Goal: Task Accomplishment & Management: Manage account settings

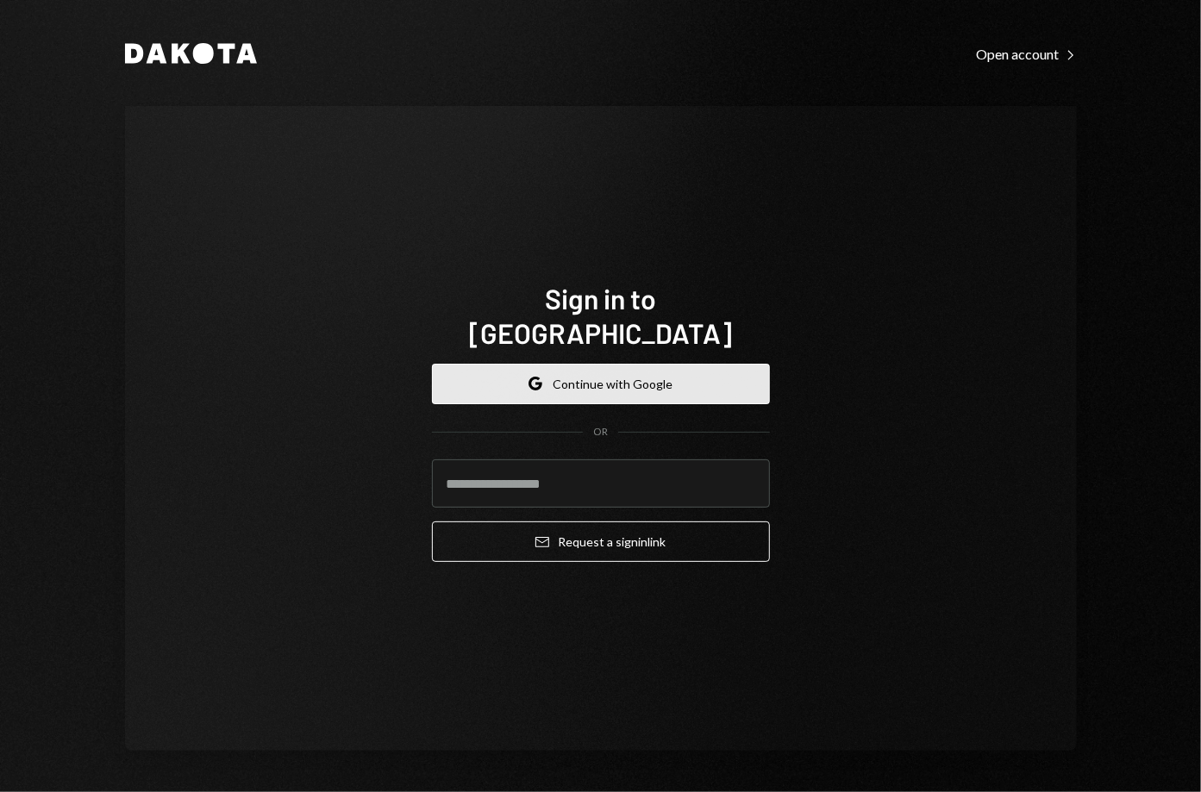
click at [498, 364] on button "Google Continue with Google" at bounding box center [601, 384] width 338 height 41
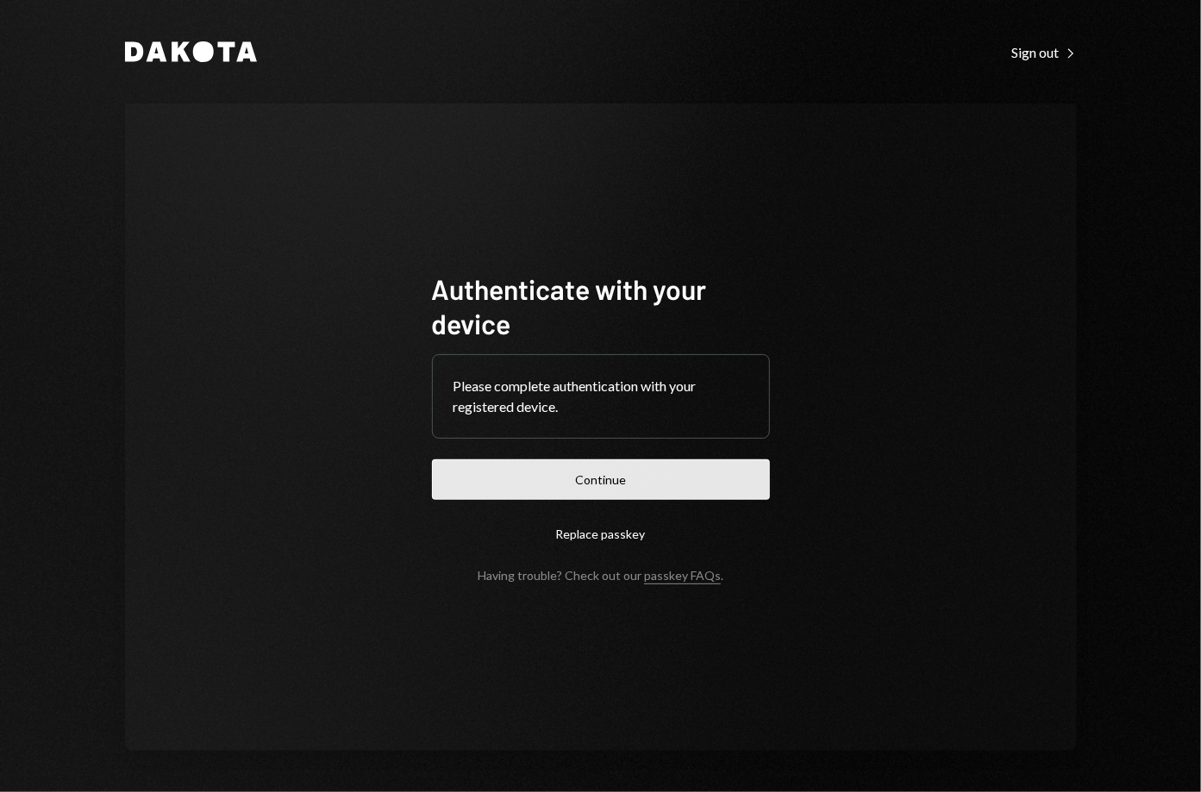
click at [581, 478] on button "Continue" at bounding box center [601, 479] width 338 height 41
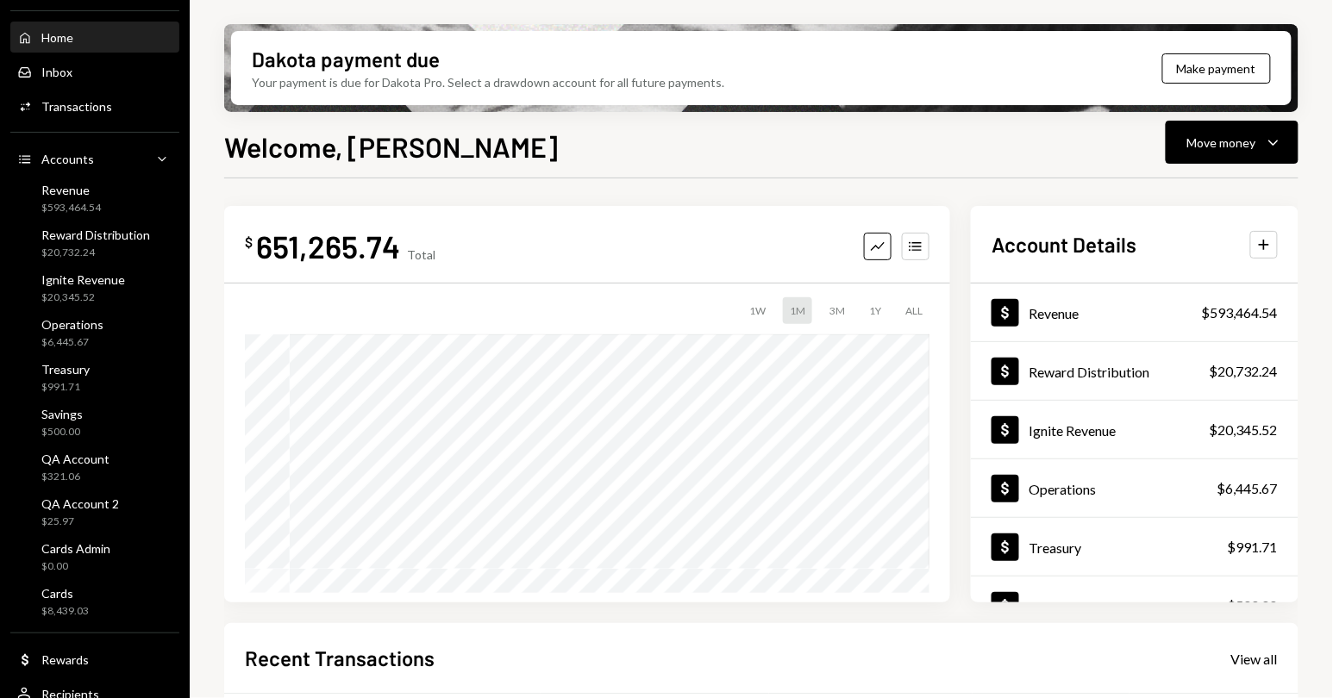
scroll to position [93, 0]
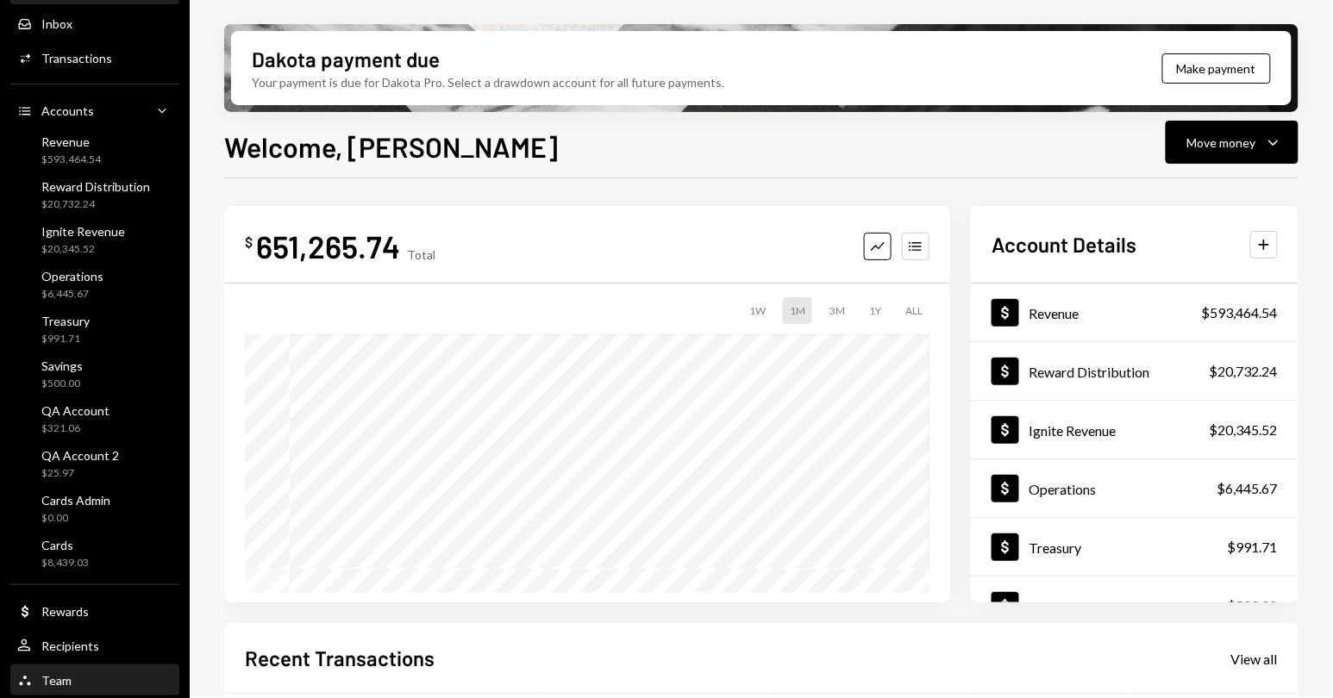
click at [100, 677] on div "Team Team" at bounding box center [94, 681] width 155 height 16
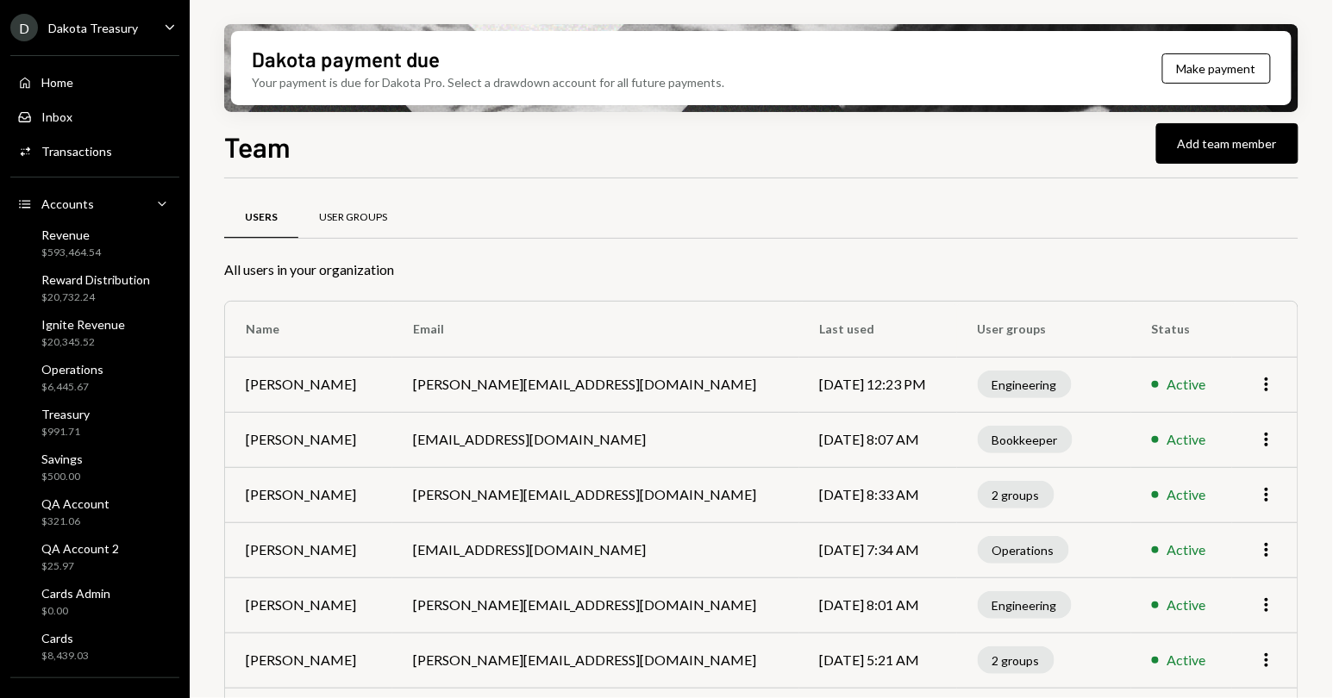
click at [380, 204] on div "User Groups" at bounding box center [352, 217] width 109 height 41
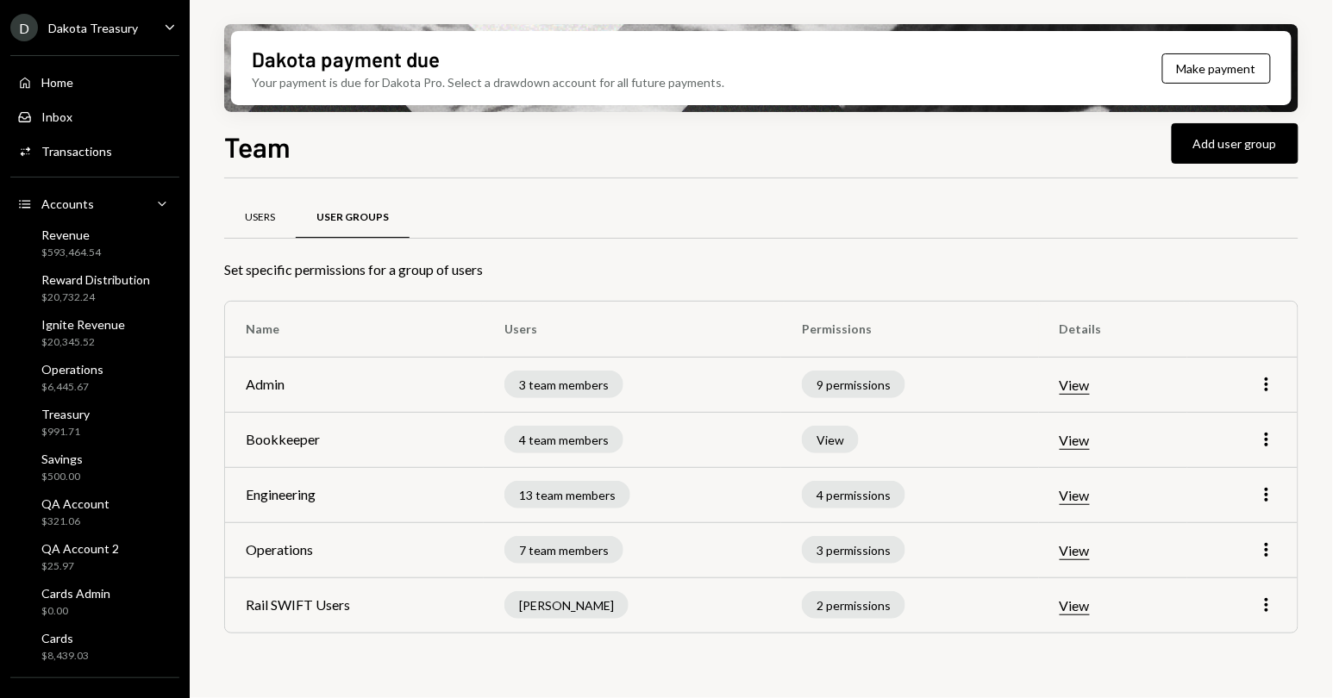
click at [267, 216] on div "Users" at bounding box center [260, 217] width 30 height 15
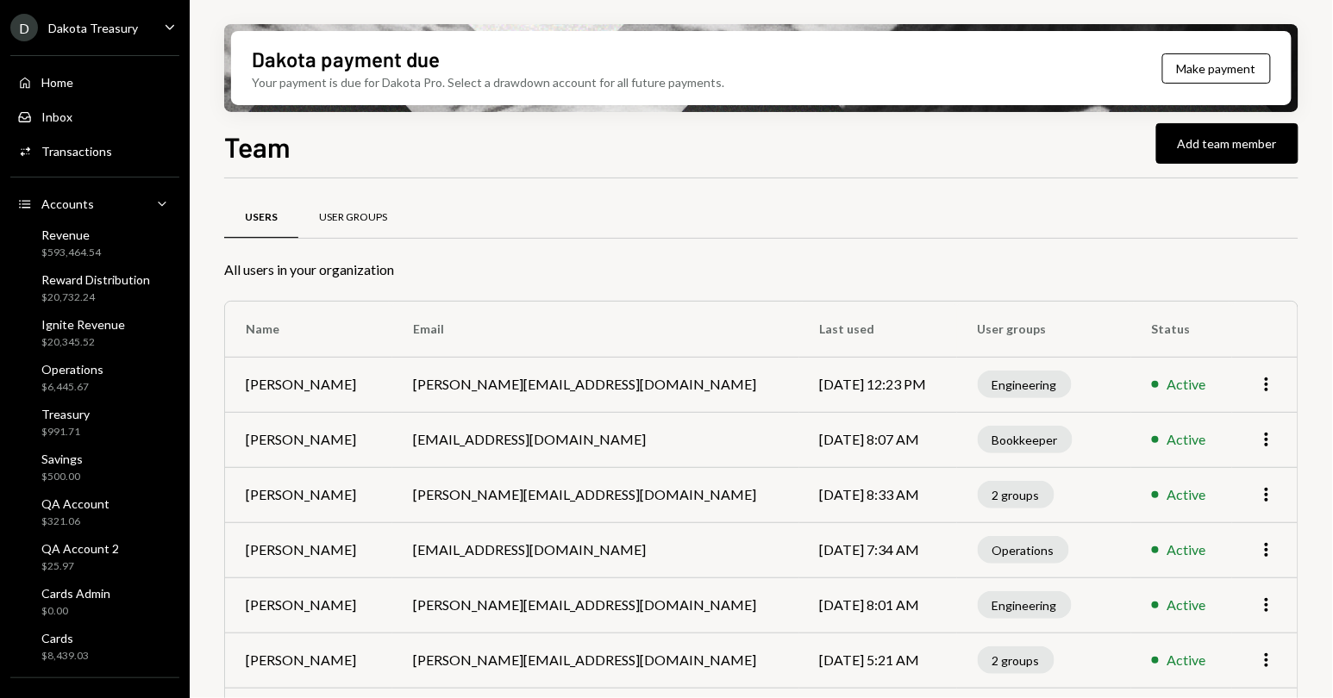
click at [359, 217] on div "User Groups" at bounding box center [353, 217] width 68 height 15
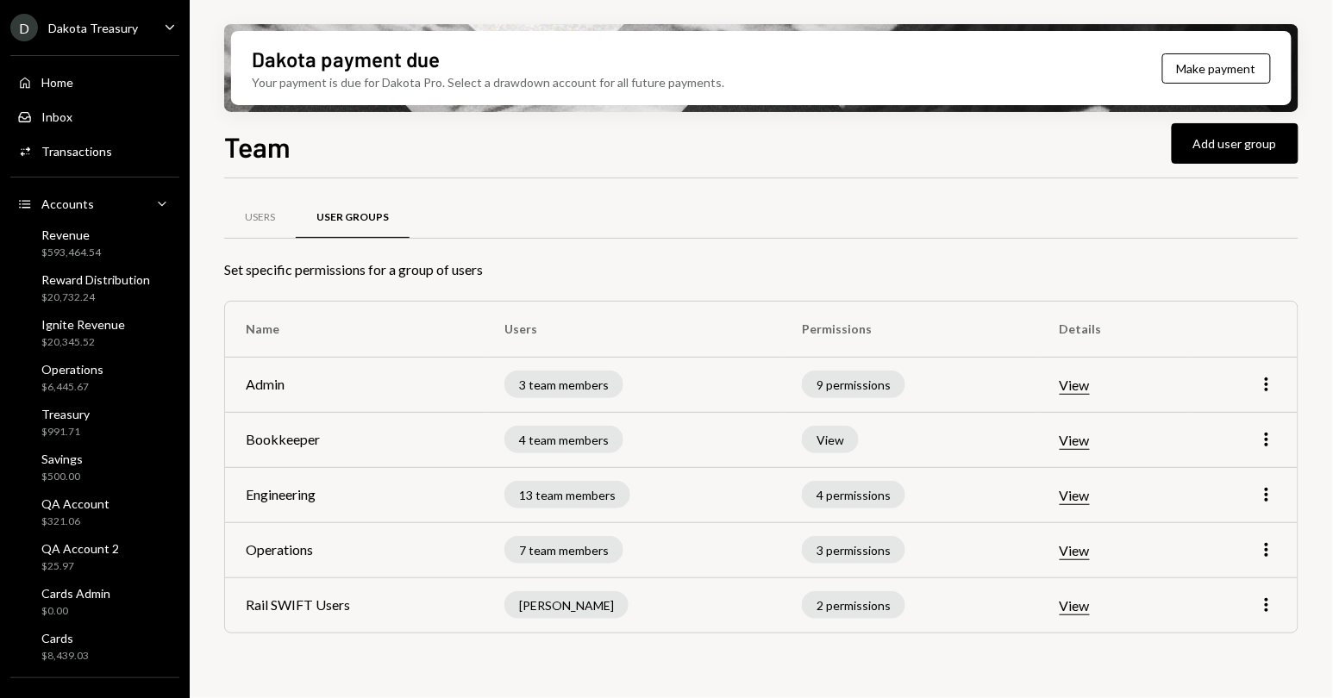
click at [263, 553] on td "Operations" at bounding box center [354, 549] width 259 height 55
click at [677, 548] on td "7 team members" at bounding box center [632, 549] width 297 height 55
click at [1200, 137] on button "Add user group" at bounding box center [1235, 143] width 127 height 41
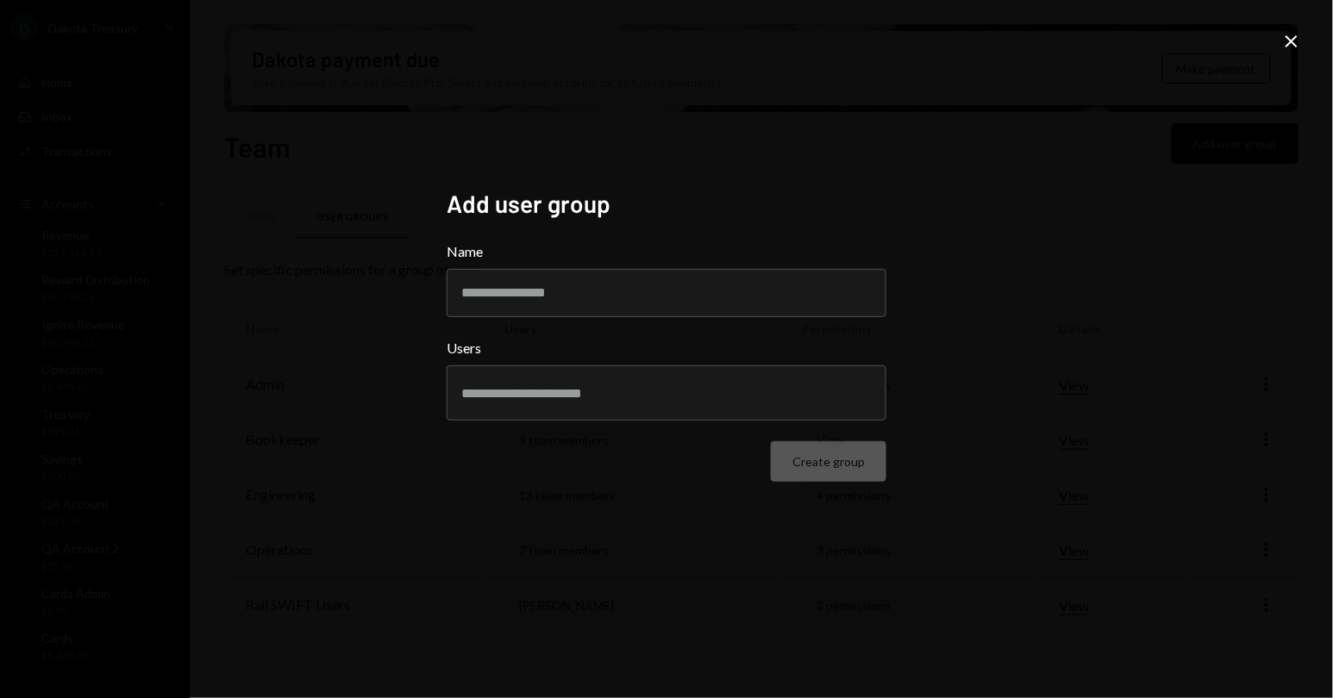
click at [1200, 39] on icon "Close" at bounding box center [1291, 41] width 21 height 21
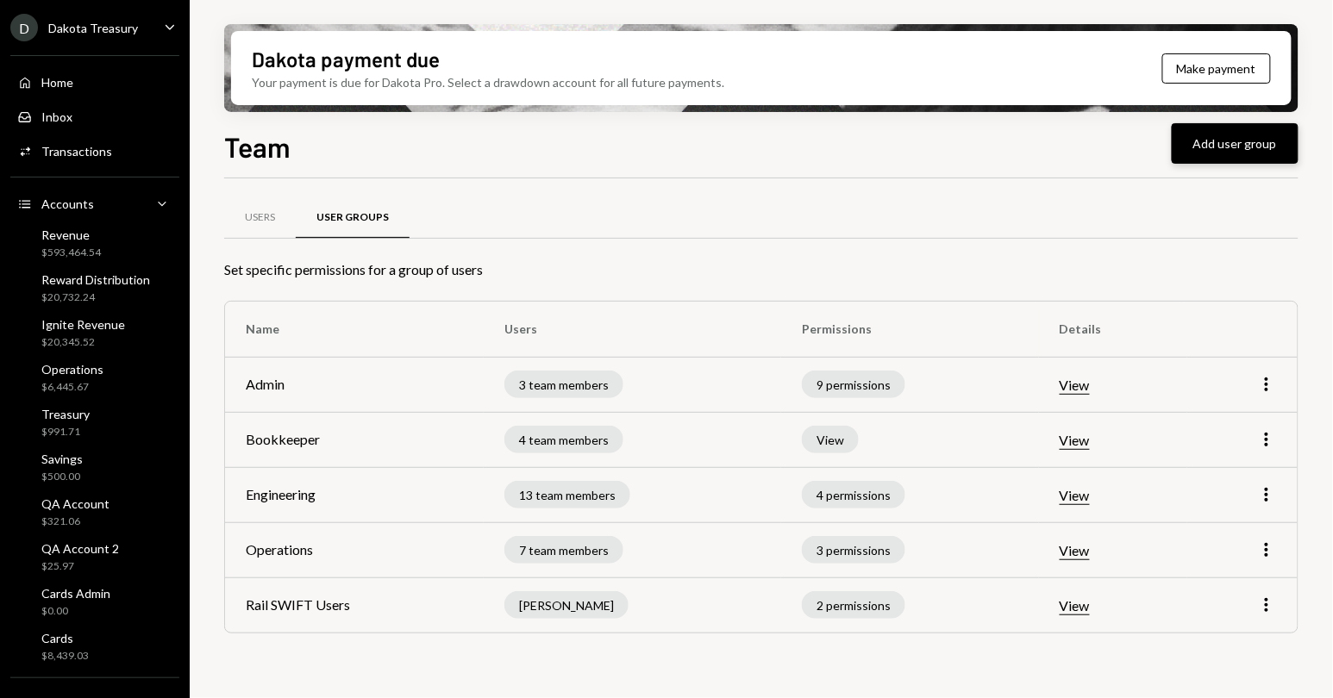
click at [1200, 148] on button "Add user group" at bounding box center [1235, 143] width 127 height 41
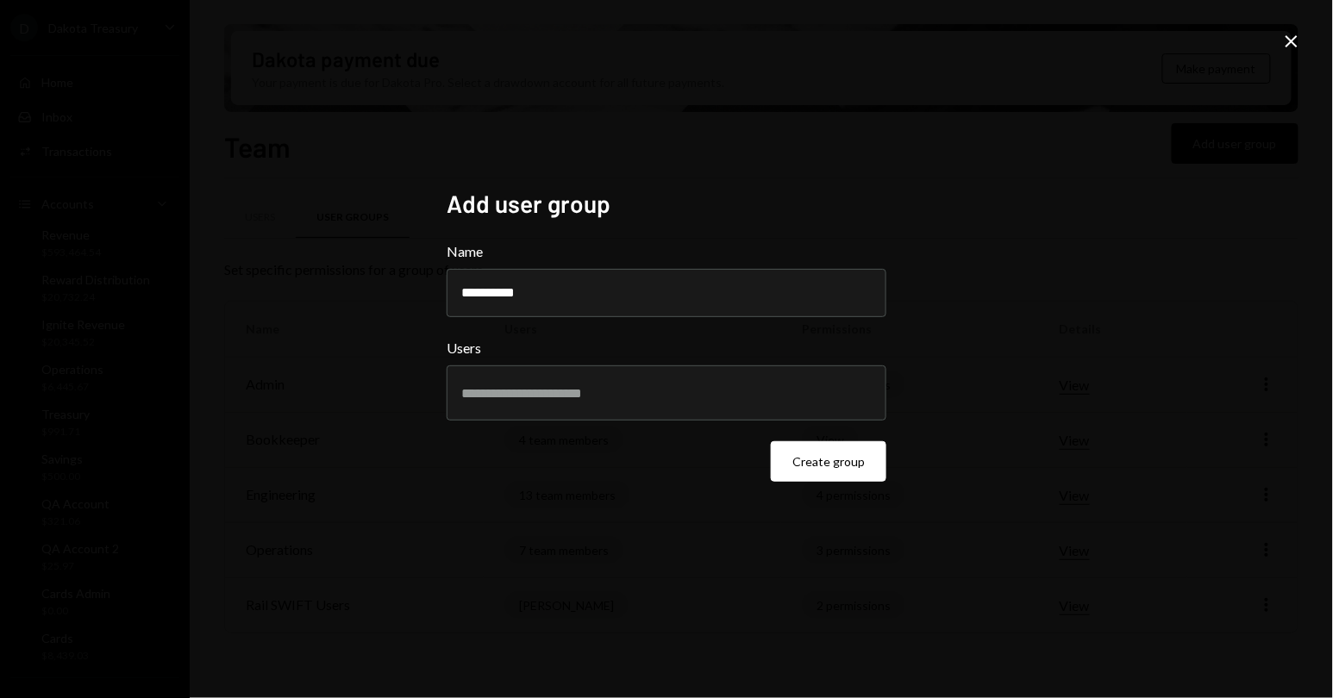
type input "**********"
click at [580, 397] on input "text" at bounding box center [666, 393] width 410 height 16
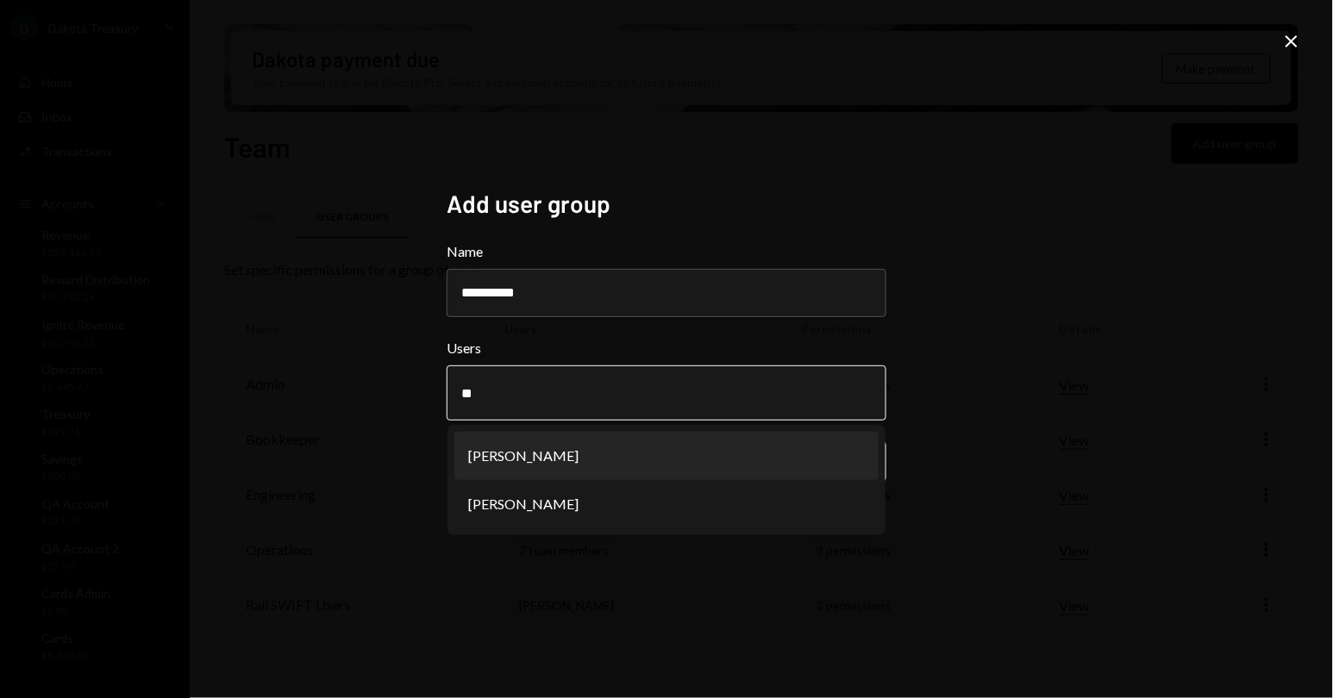
type input "**"
click at [569, 449] on li "[PERSON_NAME]" at bounding box center [666, 456] width 424 height 48
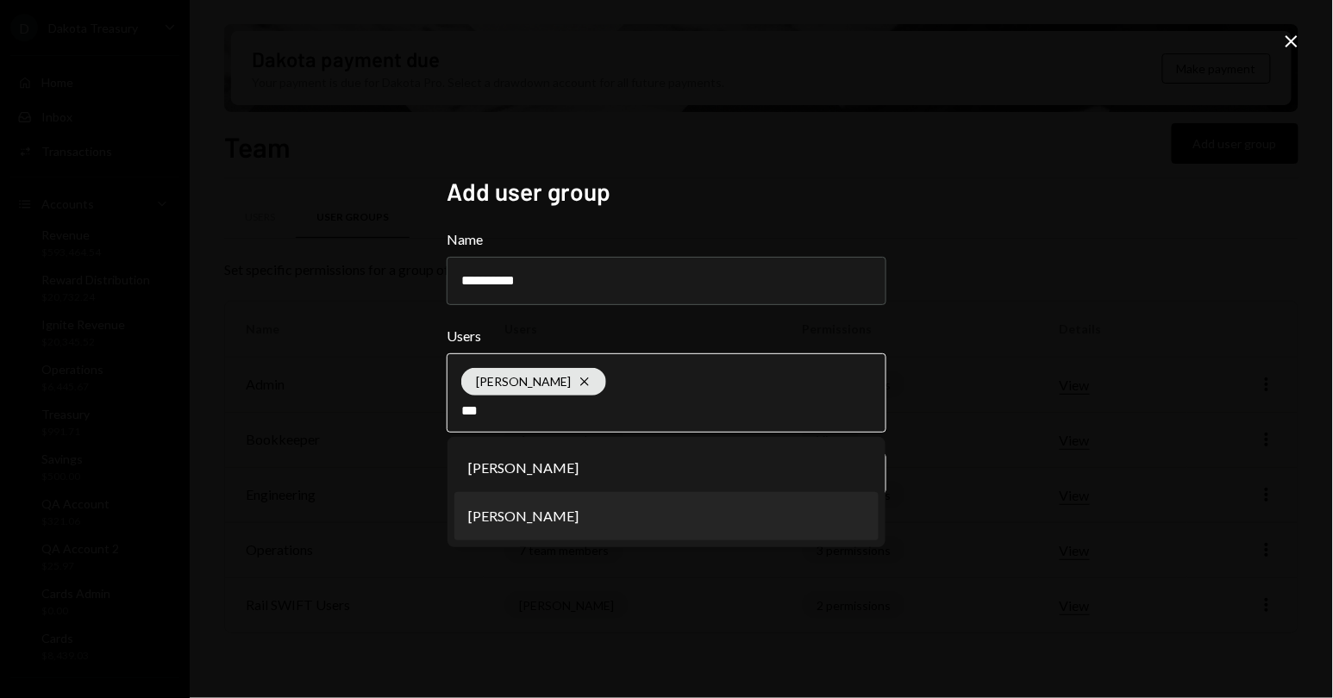
type input "***"
click at [582, 514] on li "[PERSON_NAME]" at bounding box center [666, 516] width 424 height 48
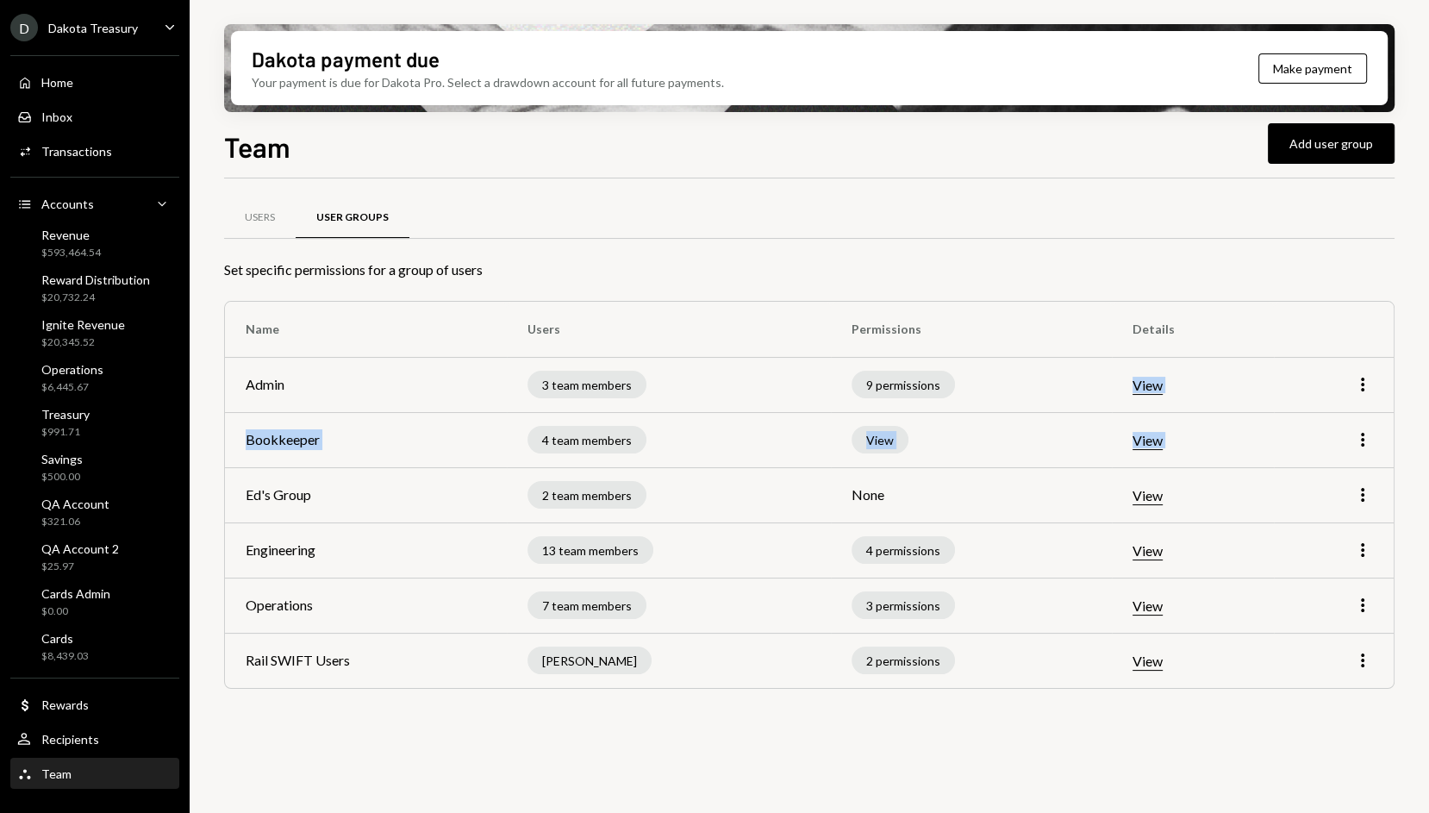
drag, startPoint x: 266, startPoint y: 397, endPoint x: 309, endPoint y: 397, distance: 44.0
click at [309, 397] on tbody "Admin 3 team members 9 permissions View More Bookkeeper 4 team members View Vie…" at bounding box center [809, 522] width 1169 height 331
click at [278, 496] on td "Ed's Group" at bounding box center [366, 494] width 282 height 55
click at [865, 516] on td "None" at bounding box center [971, 494] width 280 height 55
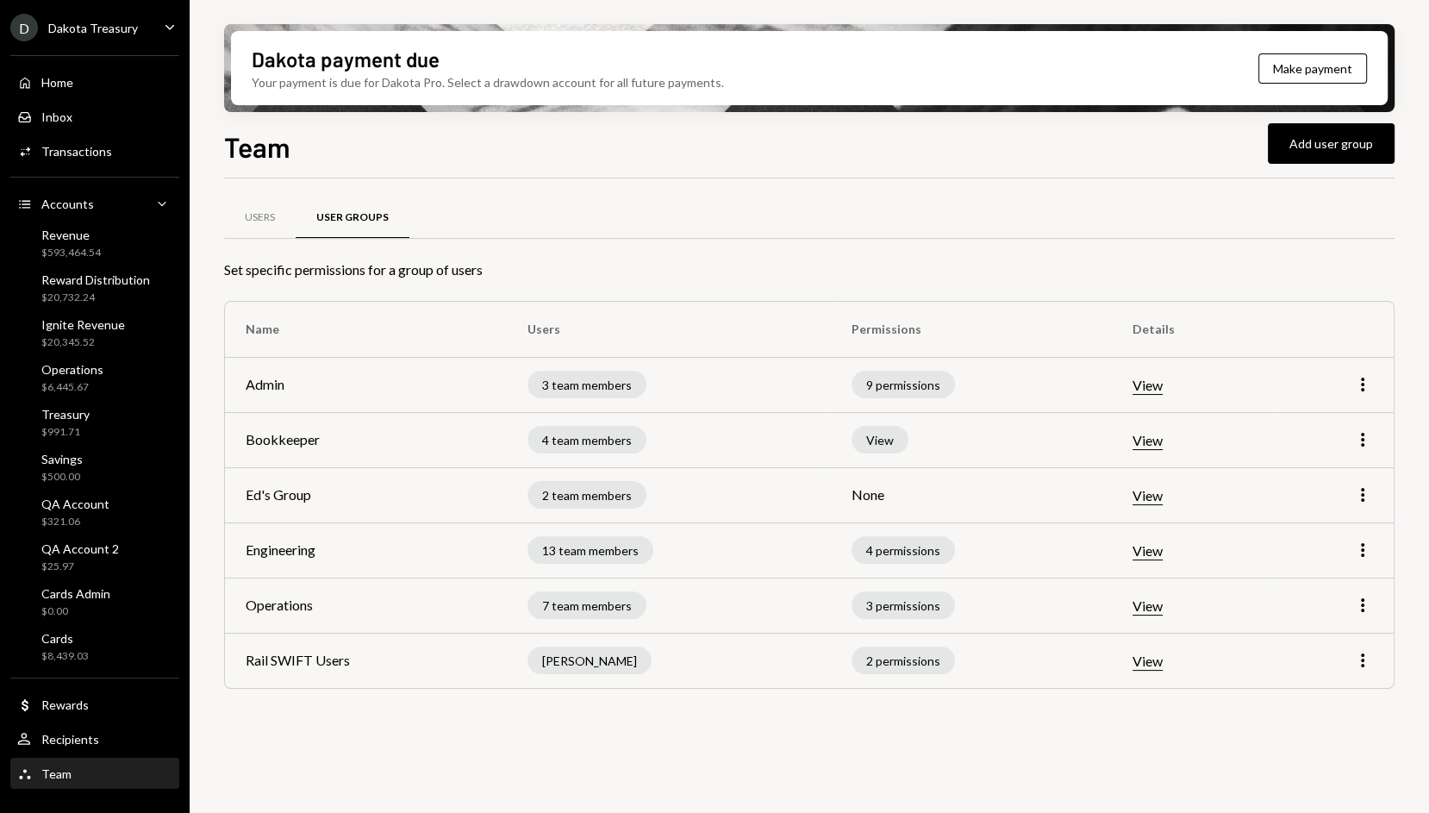
click at [865, 503] on td "None" at bounding box center [971, 494] width 280 height 55
click at [103, 234] on div "Revenue $593,464.54" at bounding box center [94, 244] width 155 height 33
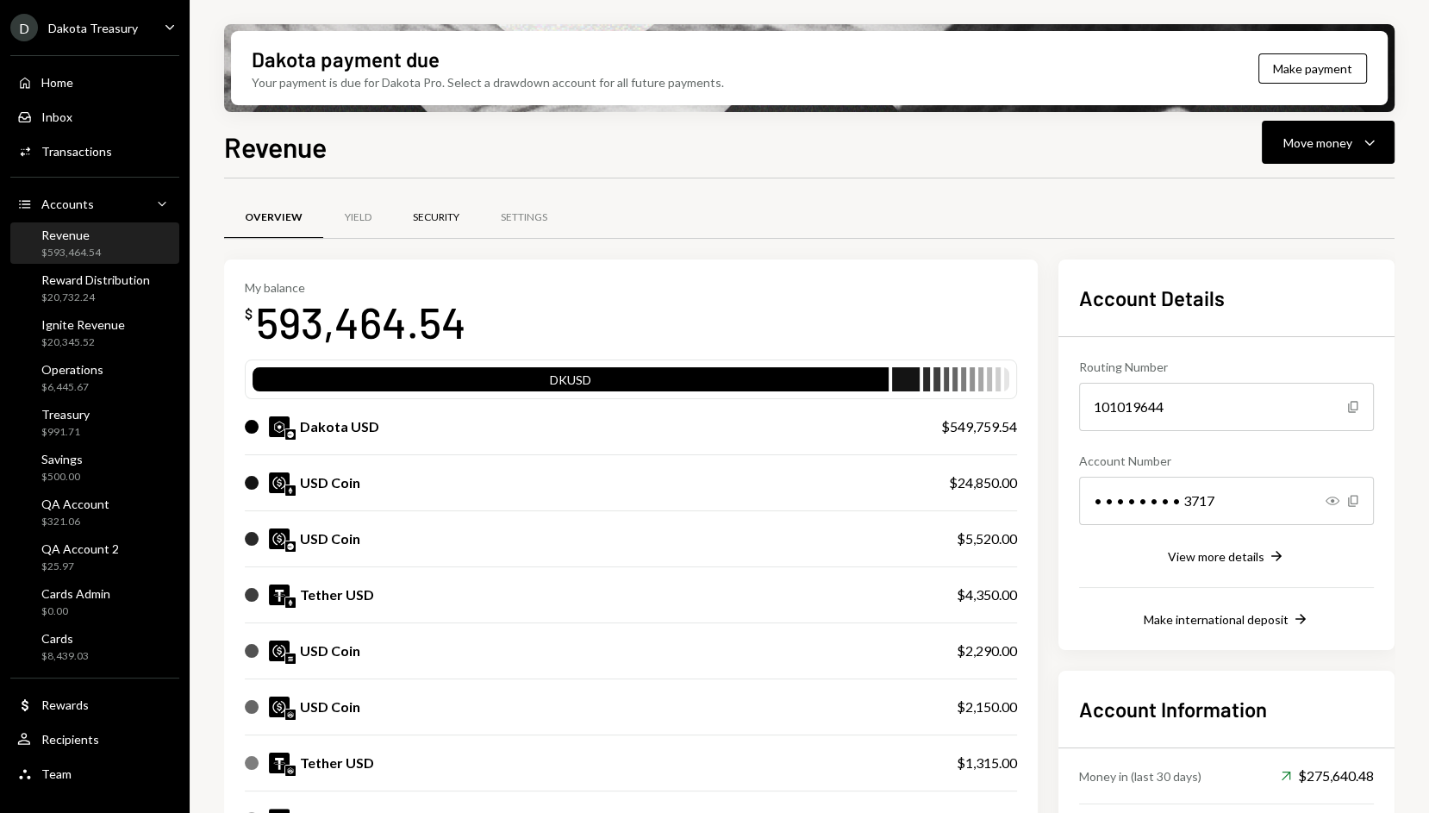
click at [447, 215] on div "Security" at bounding box center [436, 217] width 47 height 15
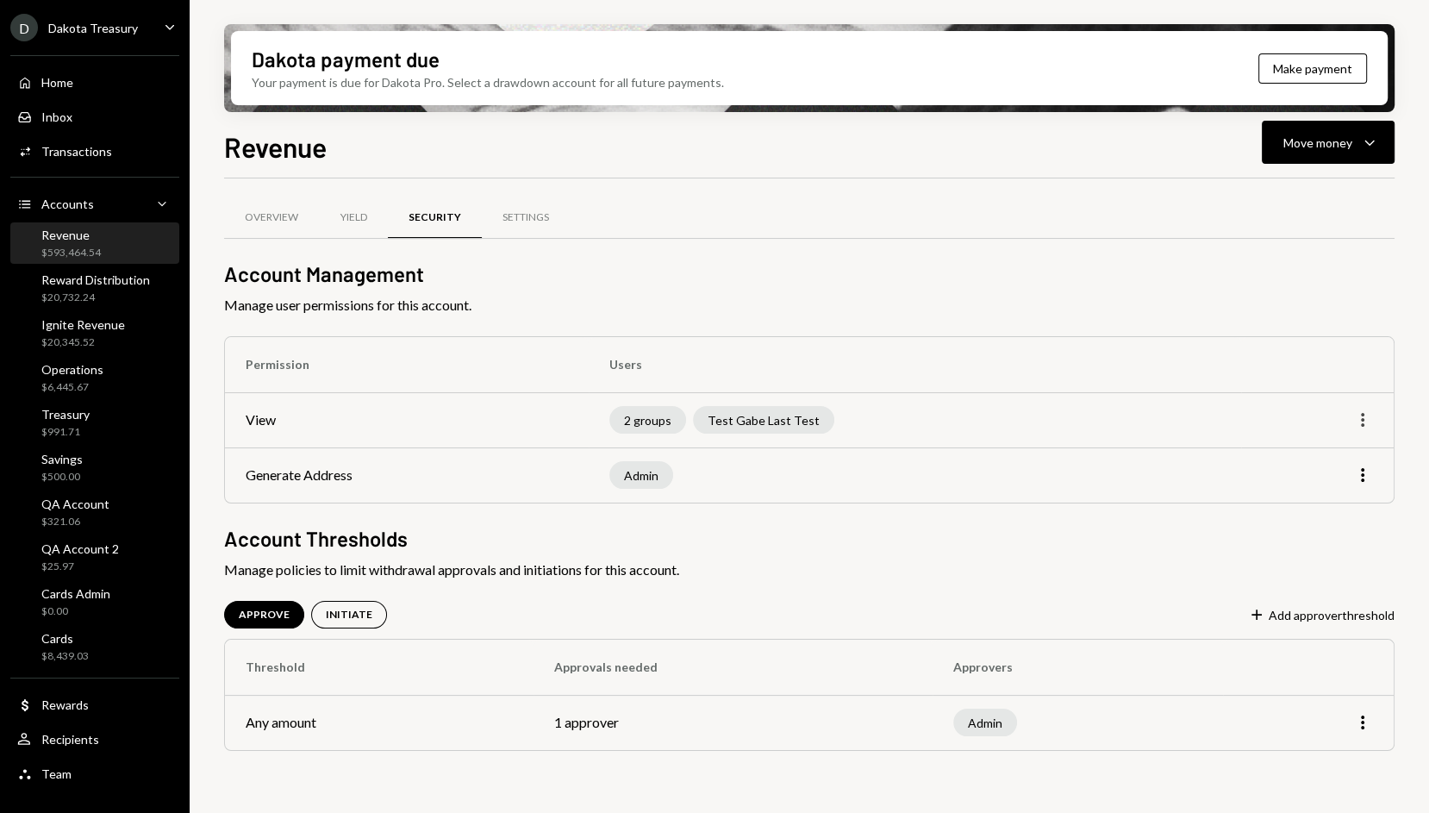
click at [1363, 426] on icon "More" at bounding box center [1363, 419] width 21 height 21
click at [1328, 460] on div "Edit" at bounding box center [1323, 456] width 86 height 30
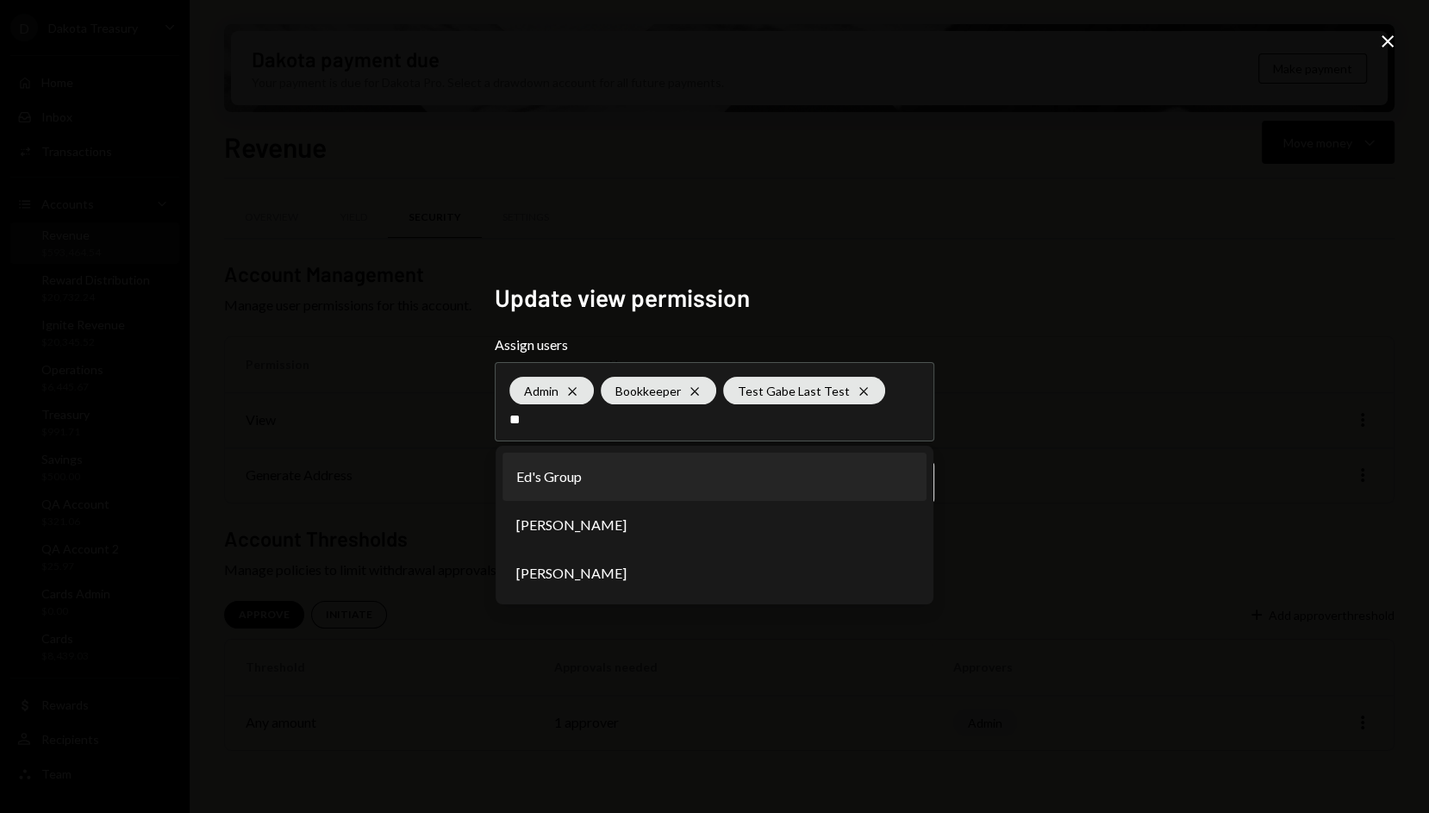
type input "**"
click at [797, 466] on li "Ed's Group" at bounding box center [715, 477] width 424 height 48
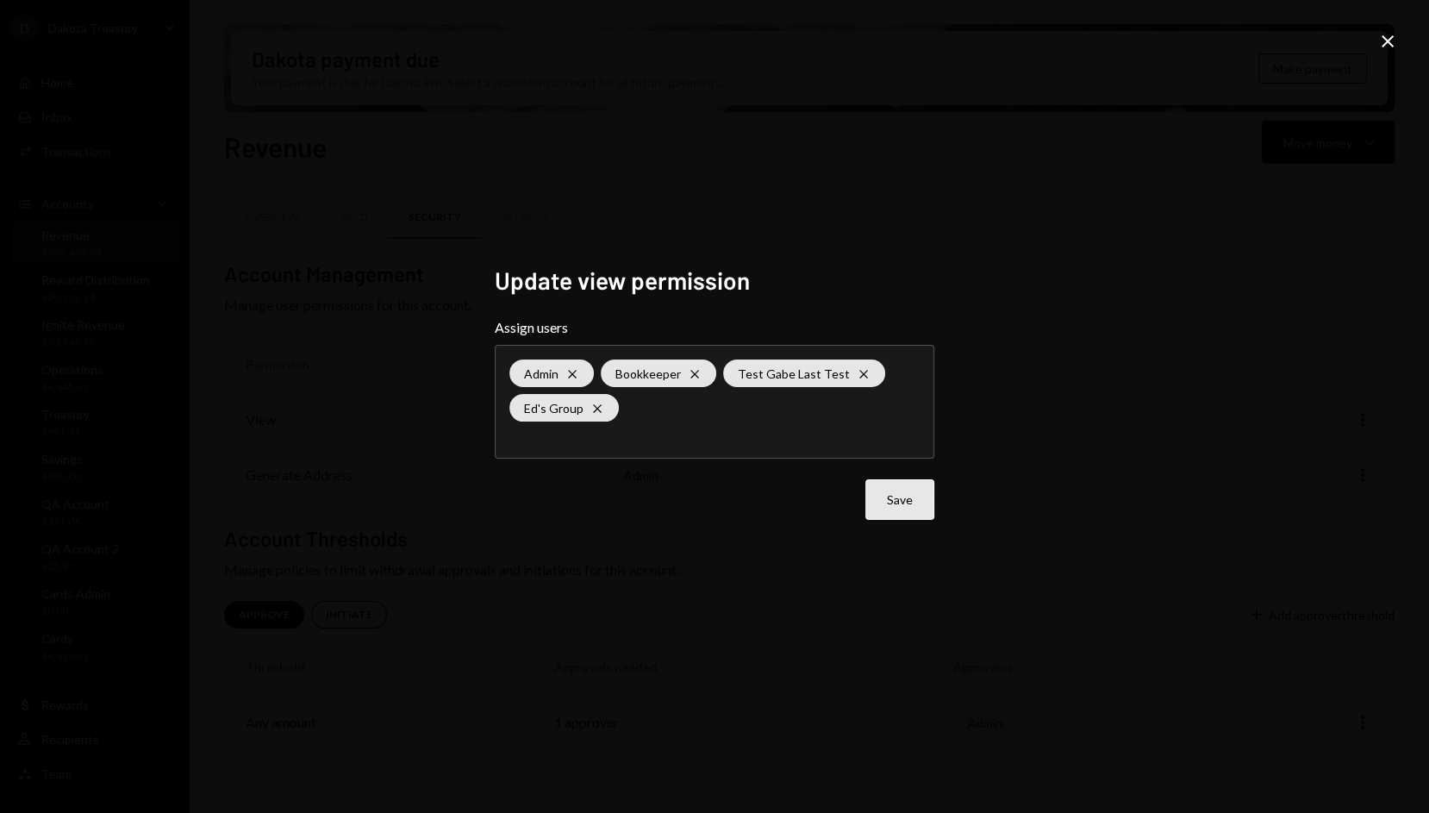
click at [898, 494] on button "Save" at bounding box center [900, 499] width 69 height 41
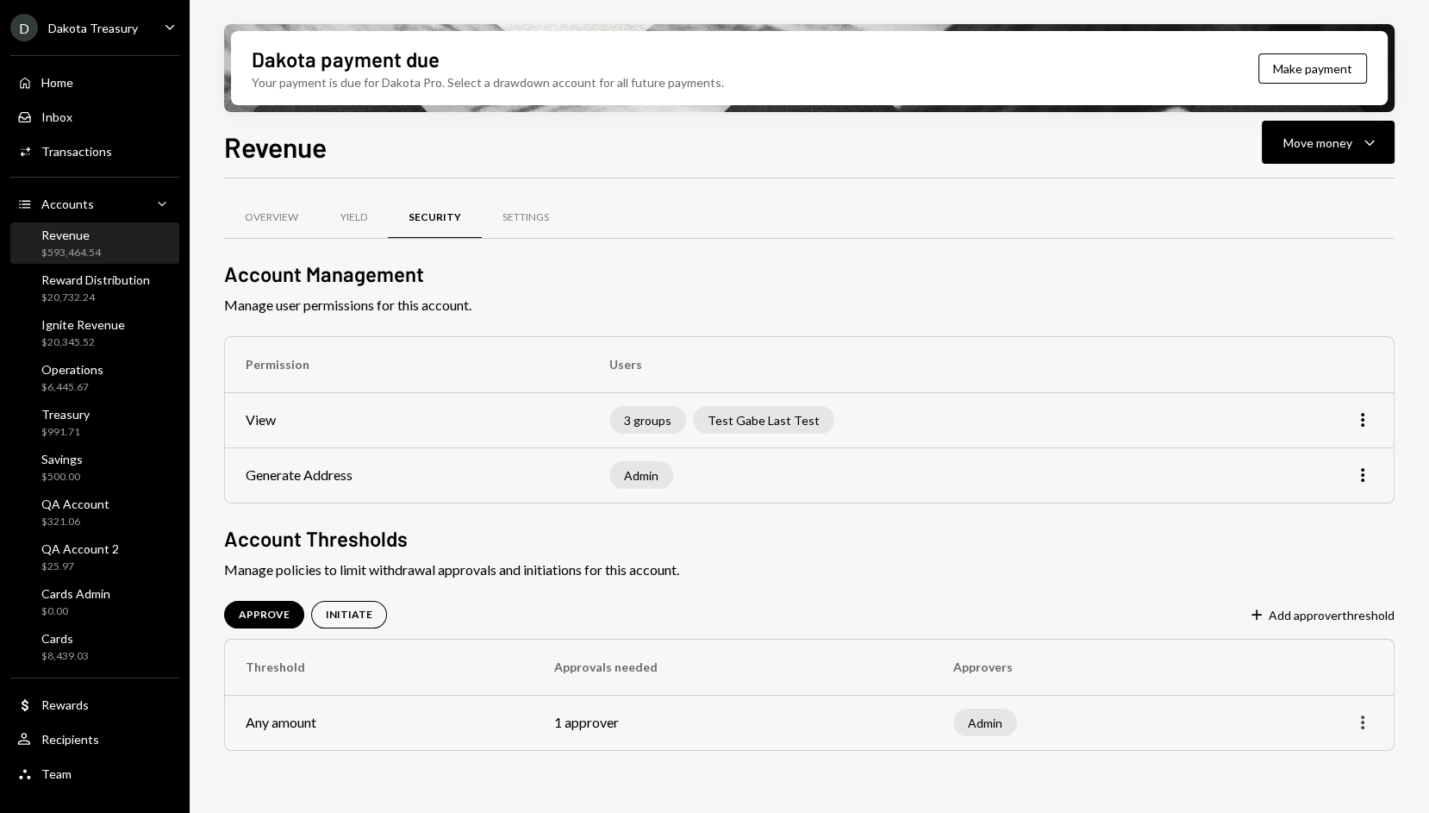
click at [1365, 724] on icon "More" at bounding box center [1363, 722] width 21 height 21
click at [1179, 548] on h2 "Account Thresholds" at bounding box center [809, 538] width 1171 height 28
click at [1364, 717] on icon "More" at bounding box center [1363, 722] width 21 height 21
click at [1130, 610] on div "APPROVE INITIATE Plus Add approver threshold" at bounding box center [809, 615] width 1171 height 28
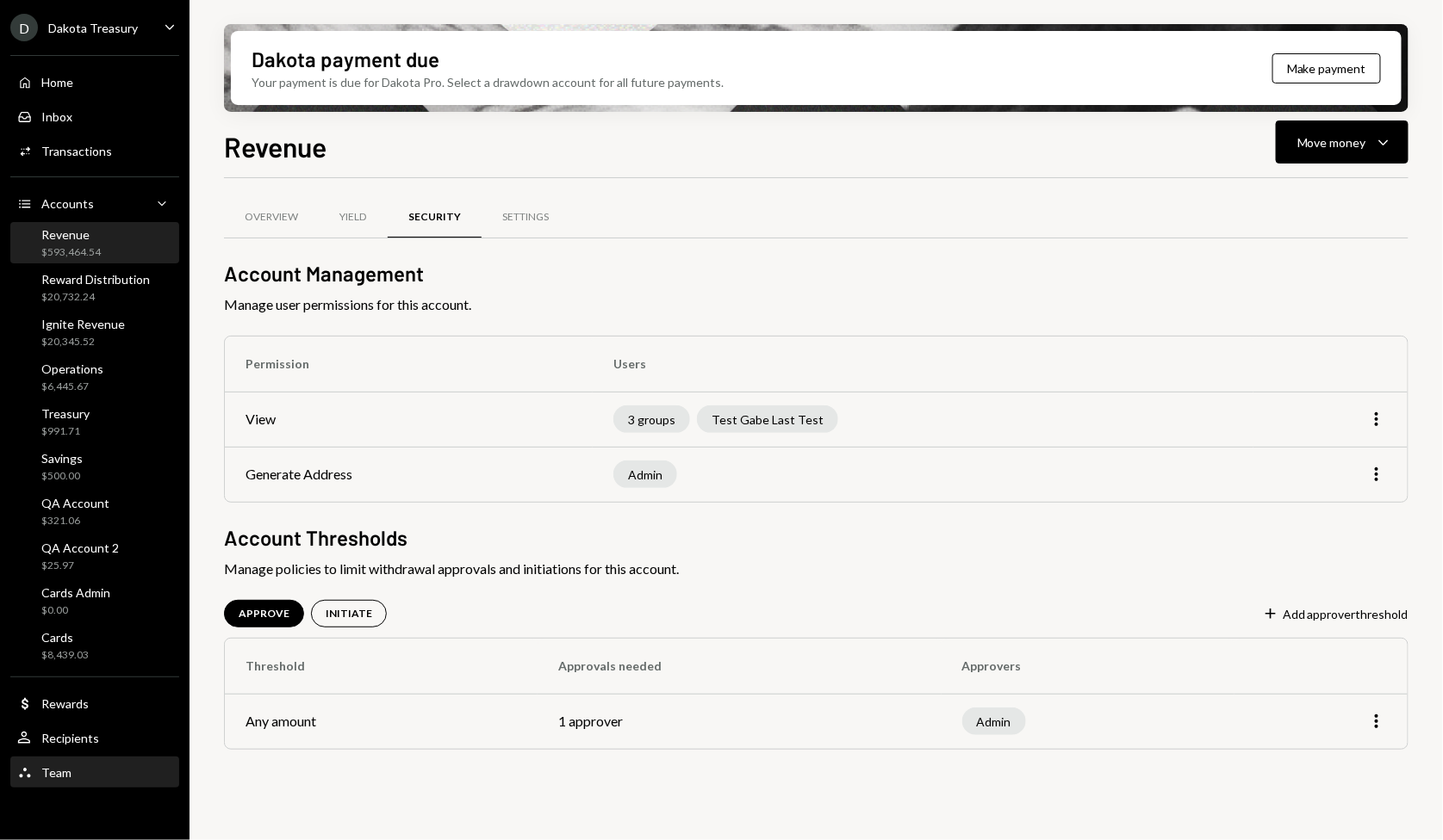
click at [113, 764] on div "Team Team" at bounding box center [94, 772] width 155 height 29
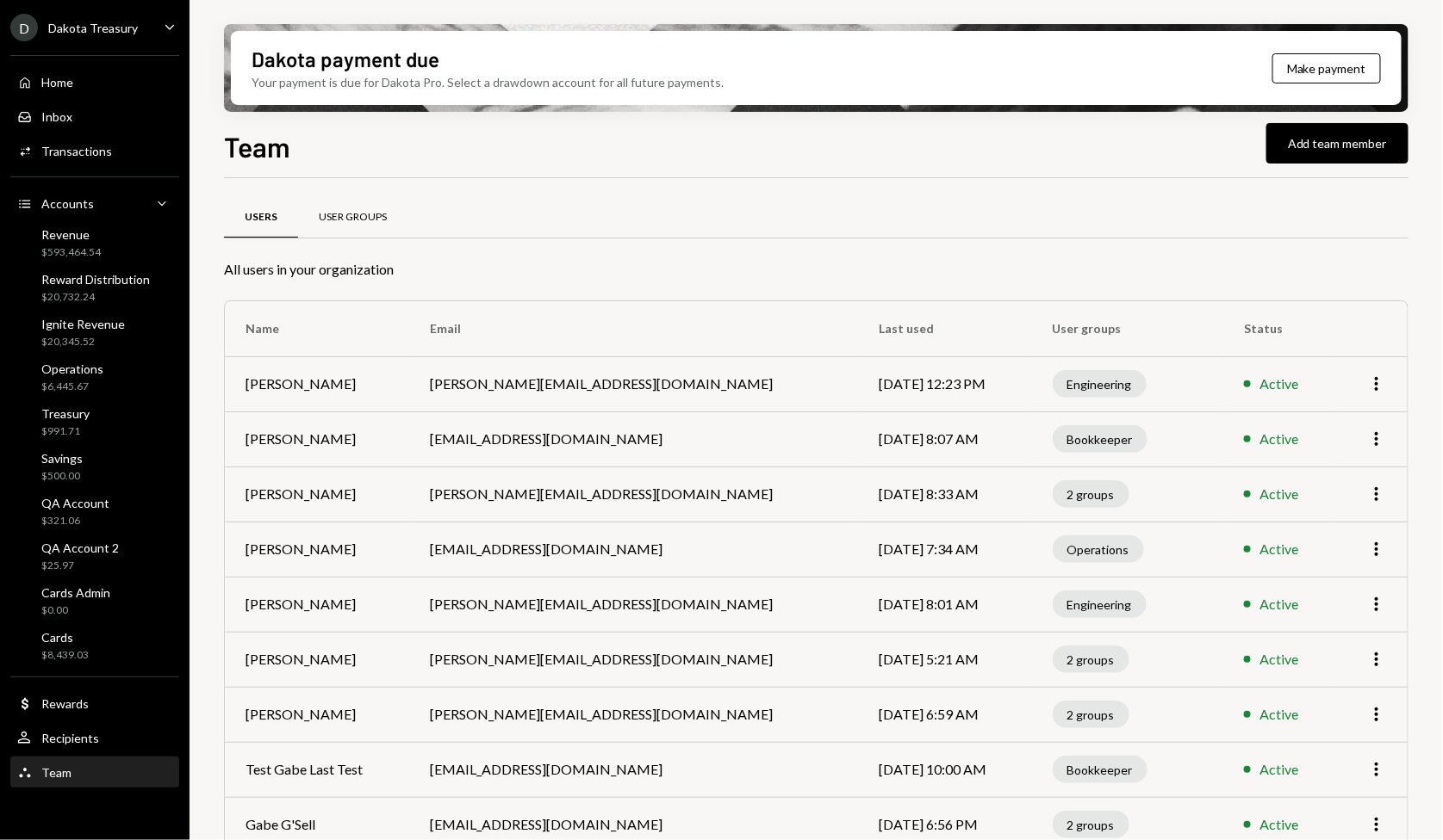
click at [354, 207] on div "User Groups" at bounding box center [352, 217] width 109 height 41
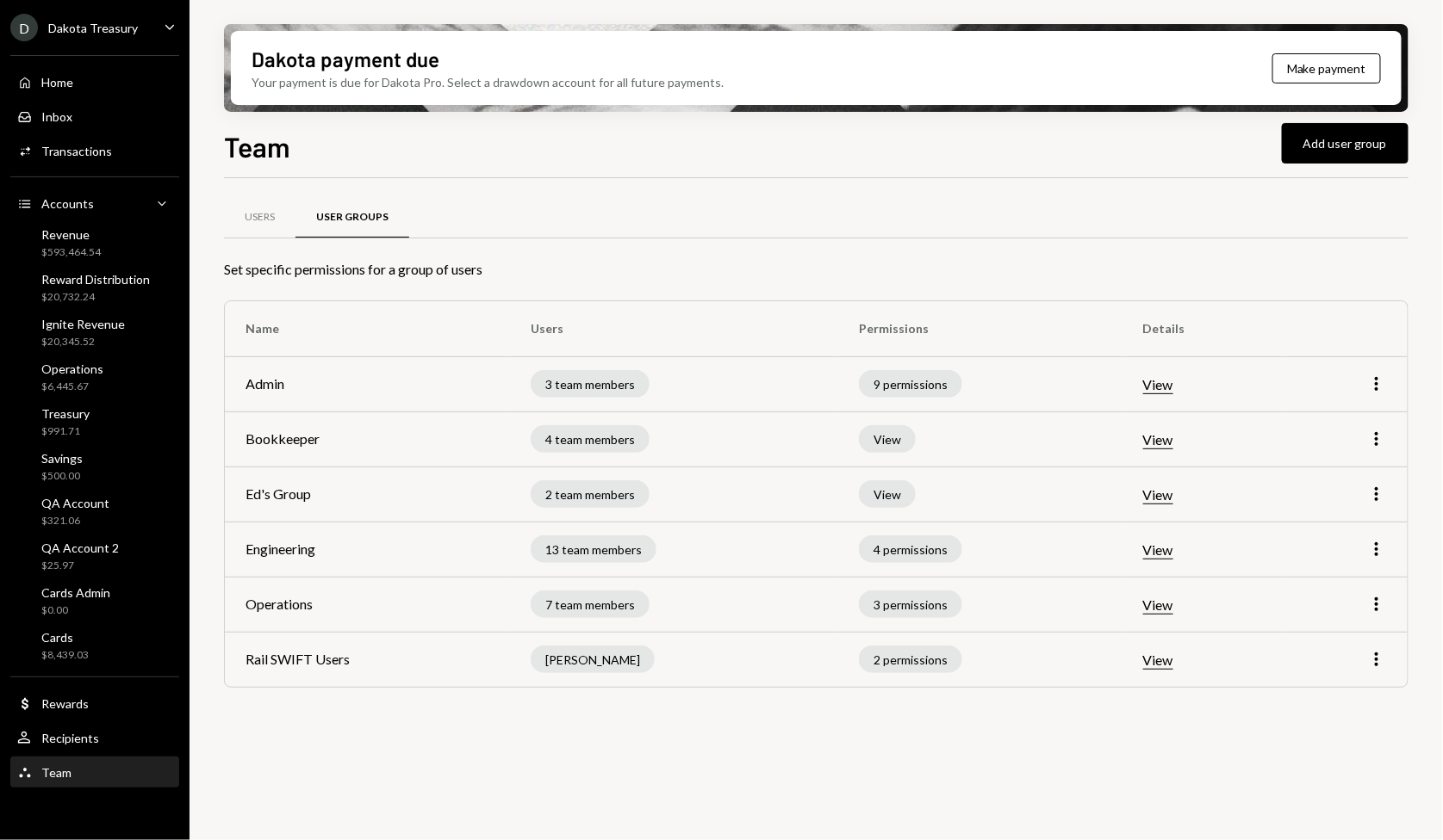
click at [166, 23] on icon "Caret Down" at bounding box center [169, 26] width 19 height 19
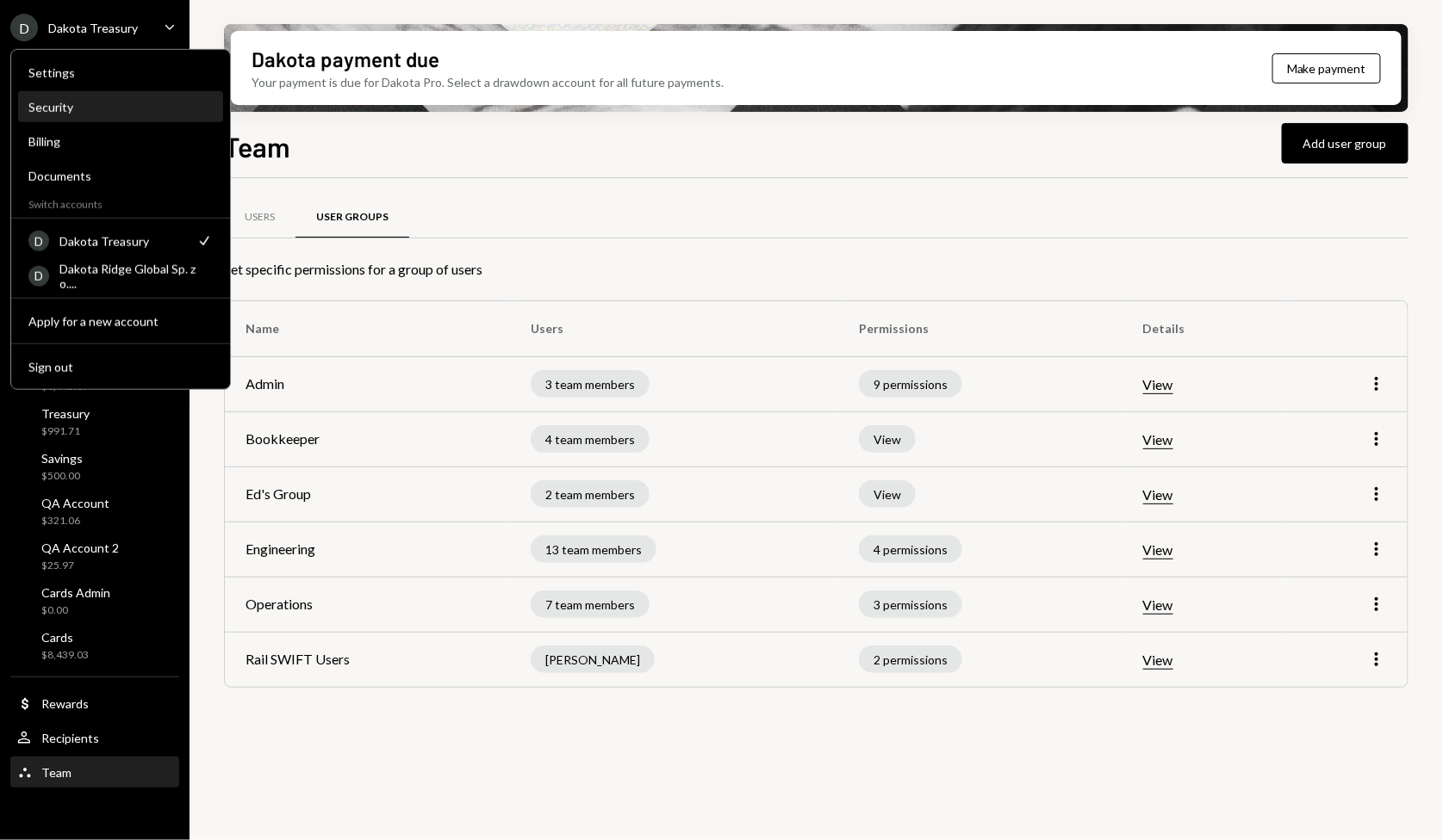
click at [107, 110] on div "Security" at bounding box center [120, 107] width 184 height 15
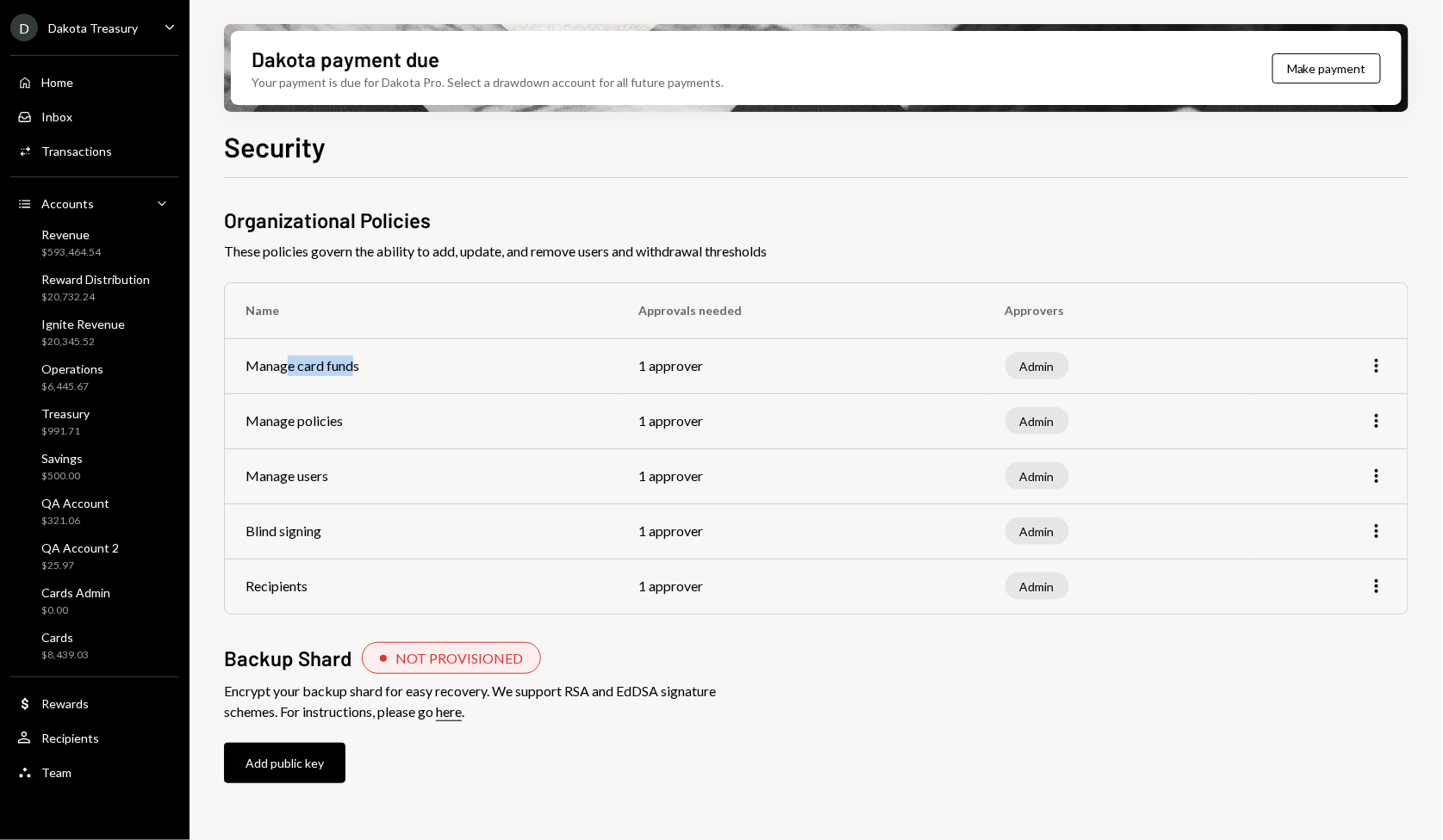
drag, startPoint x: 286, startPoint y: 371, endPoint x: 353, endPoint y: 372, distance: 67.0
click at [353, 372] on td "Manage card funds" at bounding box center [421, 366] width 393 height 55
drag, startPoint x: 258, startPoint y: 419, endPoint x: 323, endPoint y: 427, distance: 65.5
click at [323, 427] on td "Manage policies" at bounding box center [421, 420] width 393 height 55
drag, startPoint x: 254, startPoint y: 477, endPoint x: 303, endPoint y: 481, distance: 49.2
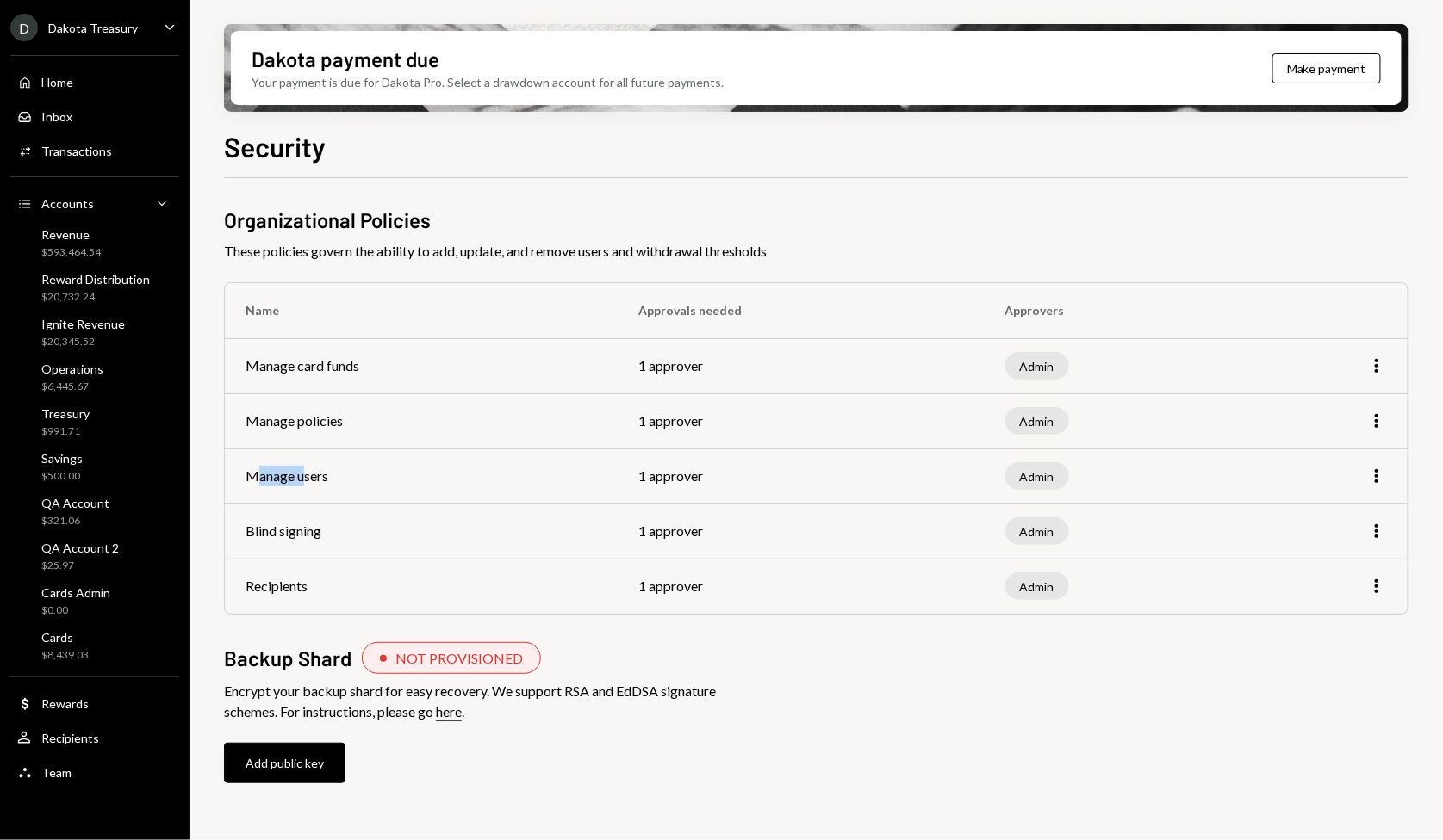
click at [303, 481] on td "Manage users" at bounding box center [421, 475] width 393 height 55
drag, startPoint x: 253, startPoint y: 534, endPoint x: 333, endPoint y: 542, distance: 80.4
click at [333, 542] on td "Blind signing" at bounding box center [421, 530] width 393 height 55
drag, startPoint x: 268, startPoint y: 586, endPoint x: 333, endPoint y: 586, distance: 65.0
click at [333, 586] on td "Recipients" at bounding box center [421, 585] width 393 height 55
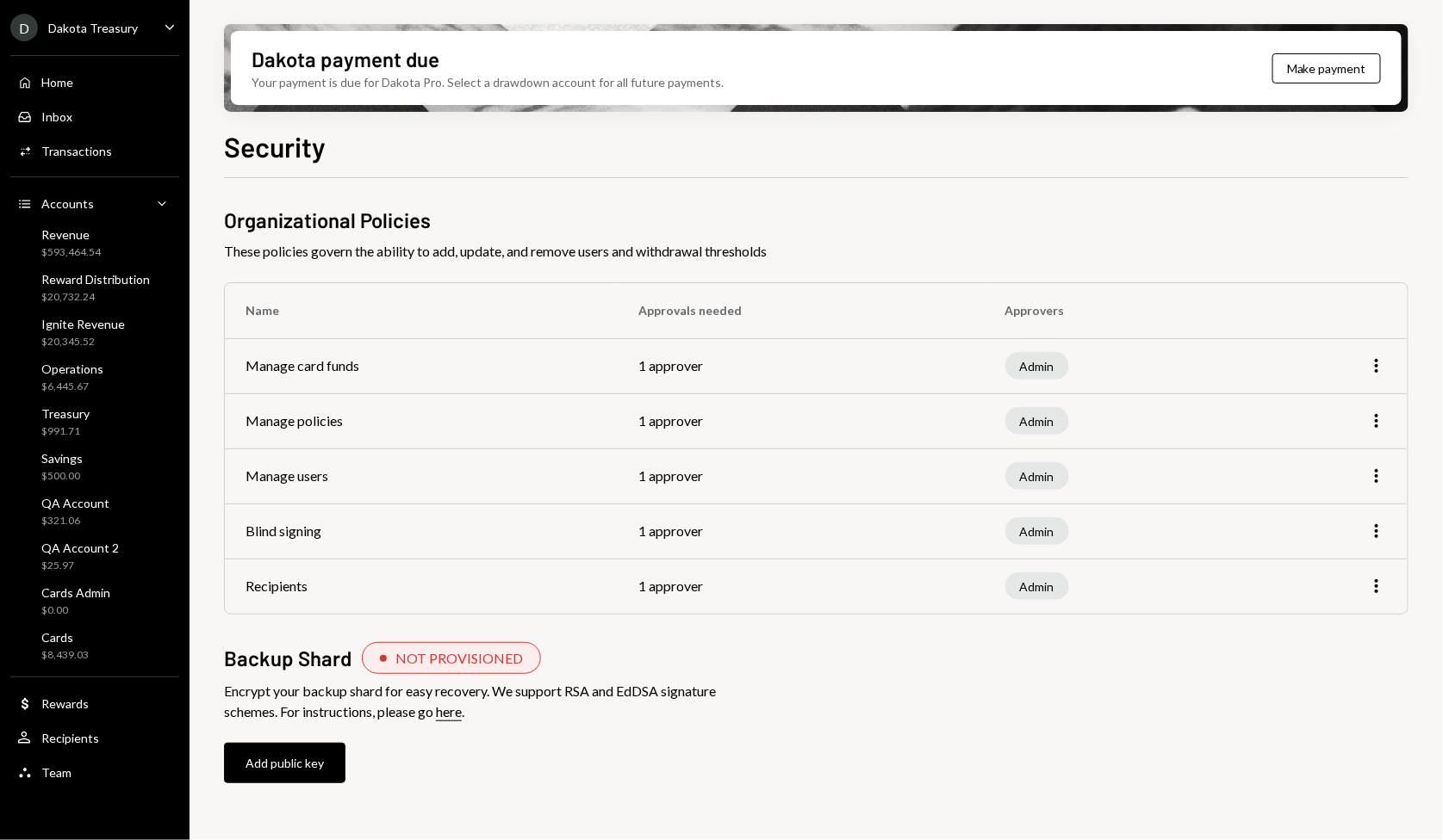
click at [291, 368] on td "Manage card funds" at bounding box center [421, 366] width 393 height 55
click at [86, 768] on div "Team Team" at bounding box center [94, 773] width 155 height 16
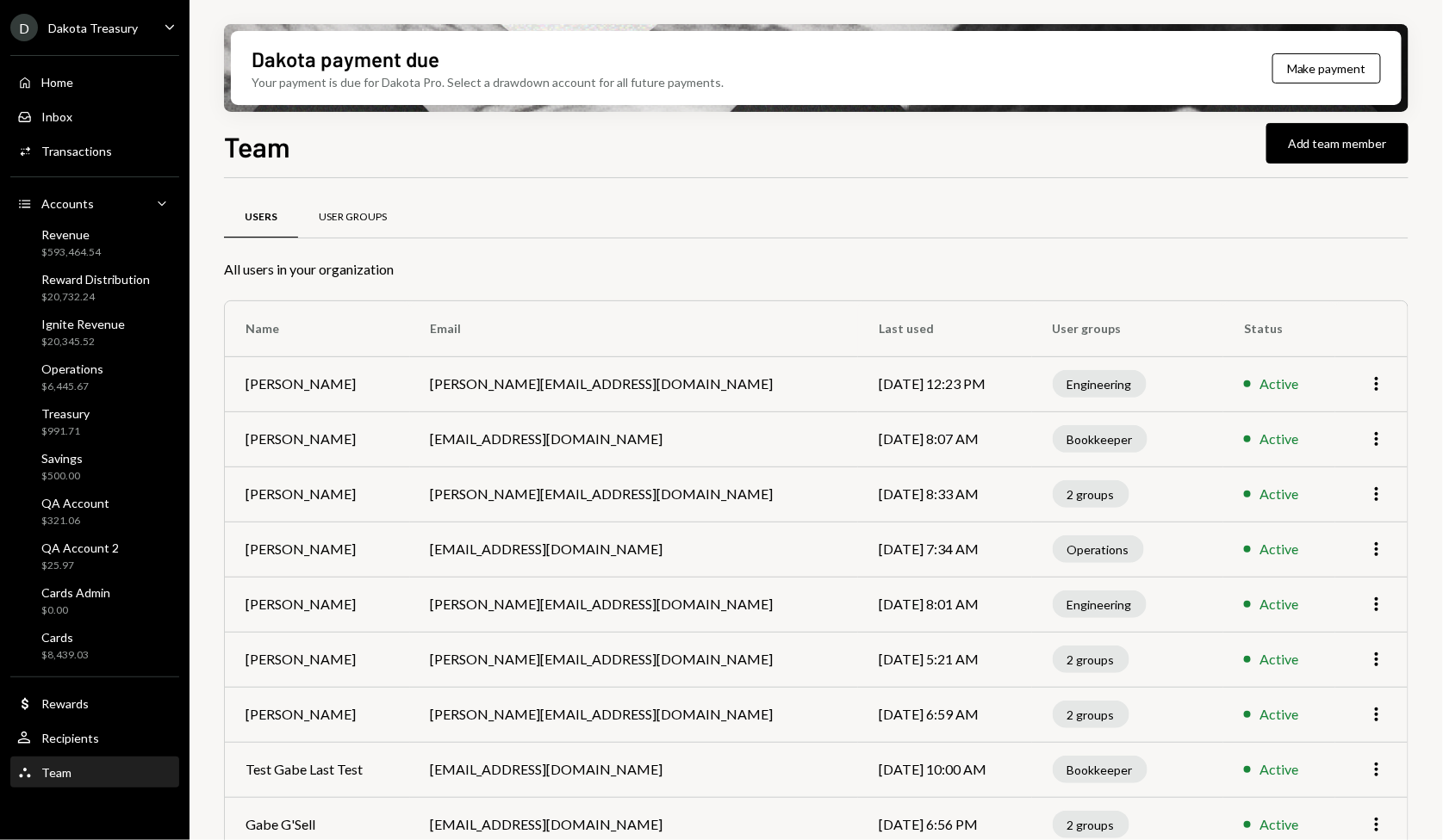
click at [370, 220] on div "User Groups" at bounding box center [353, 217] width 68 height 15
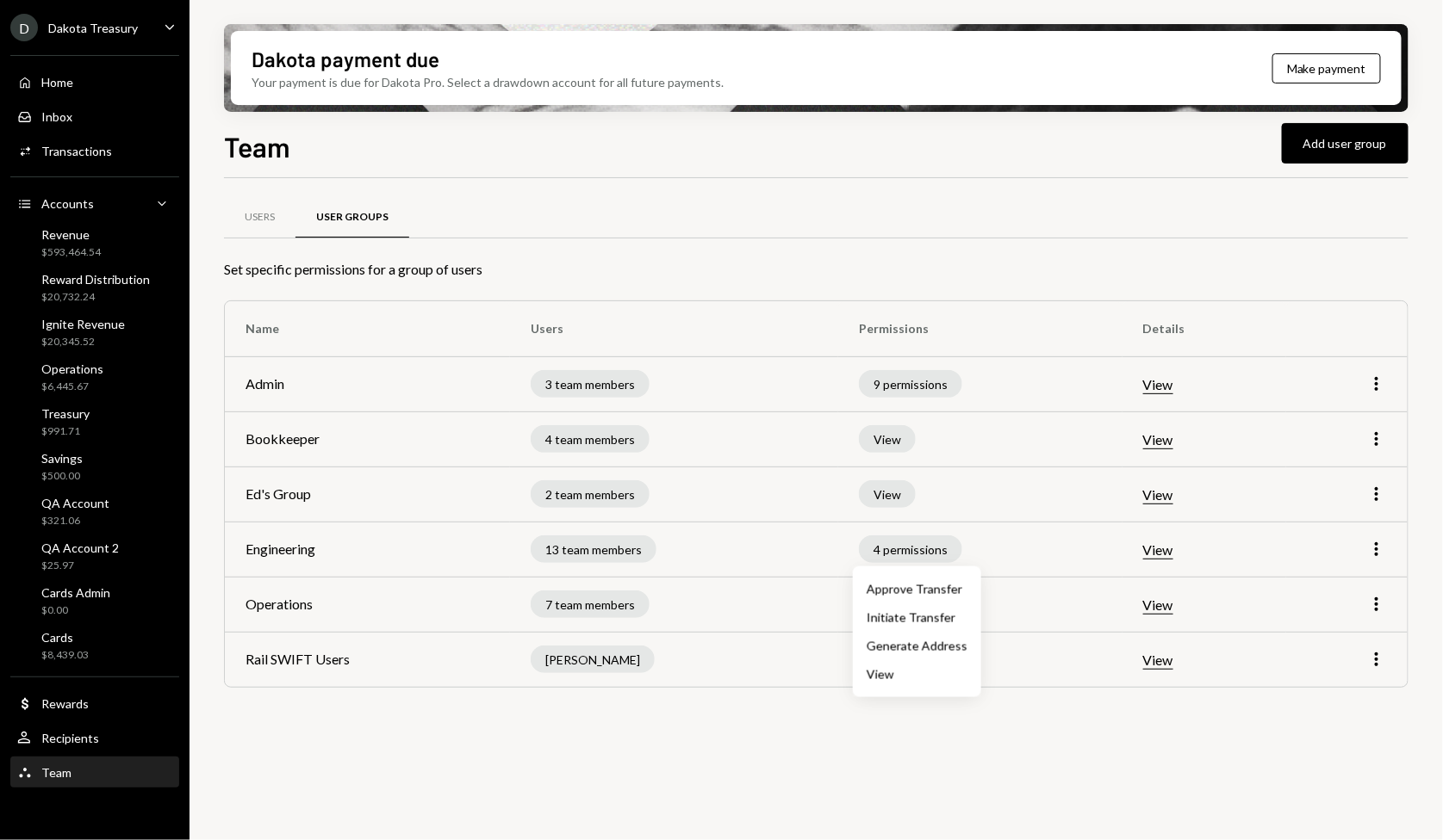
click at [886, 678] on div "View" at bounding box center [916, 674] width 101 height 18
drag, startPoint x: 866, startPoint y: 645, endPoint x: 949, endPoint y: 640, distance: 83.2
click at [913, 548] on div "4 permissions" at bounding box center [909, 549] width 103 height 28
click at [121, 40] on div "D Dakota Treasury" at bounding box center [74, 28] width 128 height 28
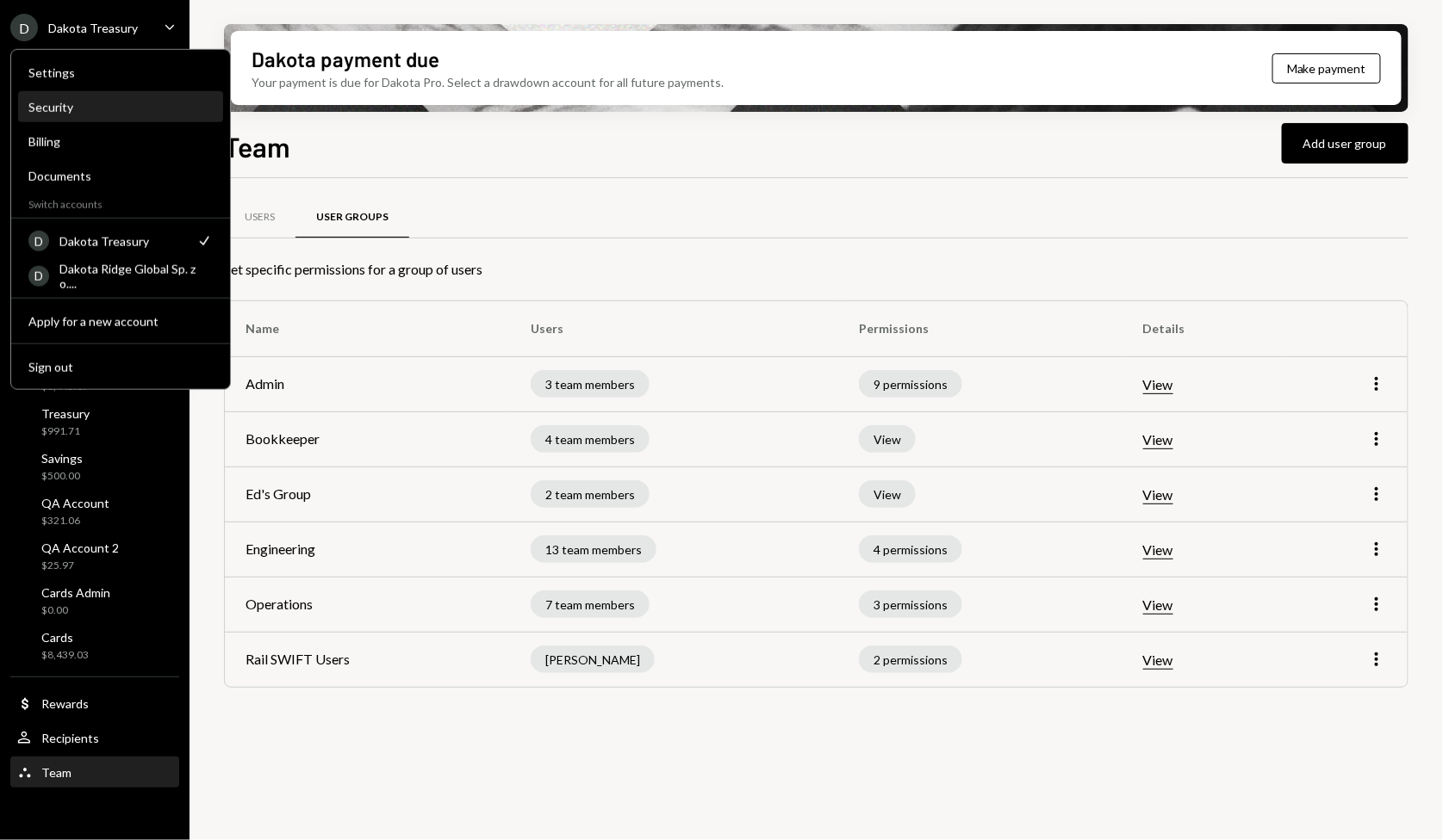
click at [110, 112] on div "Security" at bounding box center [120, 107] width 184 height 15
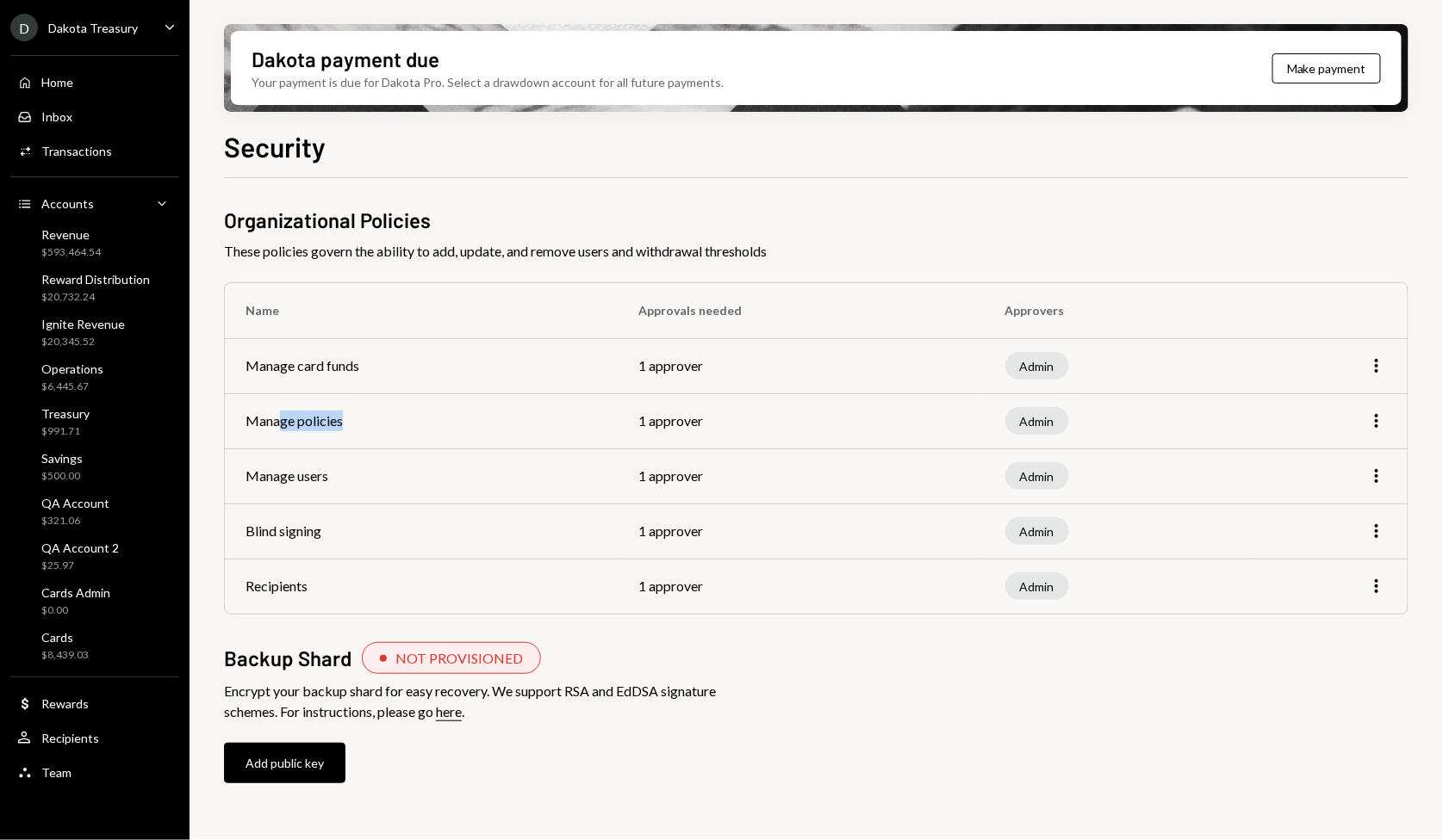
drag, startPoint x: 277, startPoint y: 423, endPoint x: 357, endPoint y: 420, distance: 80.1
click at [347, 420] on td "Manage policies" at bounding box center [421, 420] width 393 height 55
drag, startPoint x: 653, startPoint y: 410, endPoint x: 722, endPoint y: 416, distance: 69.3
click at [722, 416] on td "1 approver" at bounding box center [800, 420] width 367 height 55
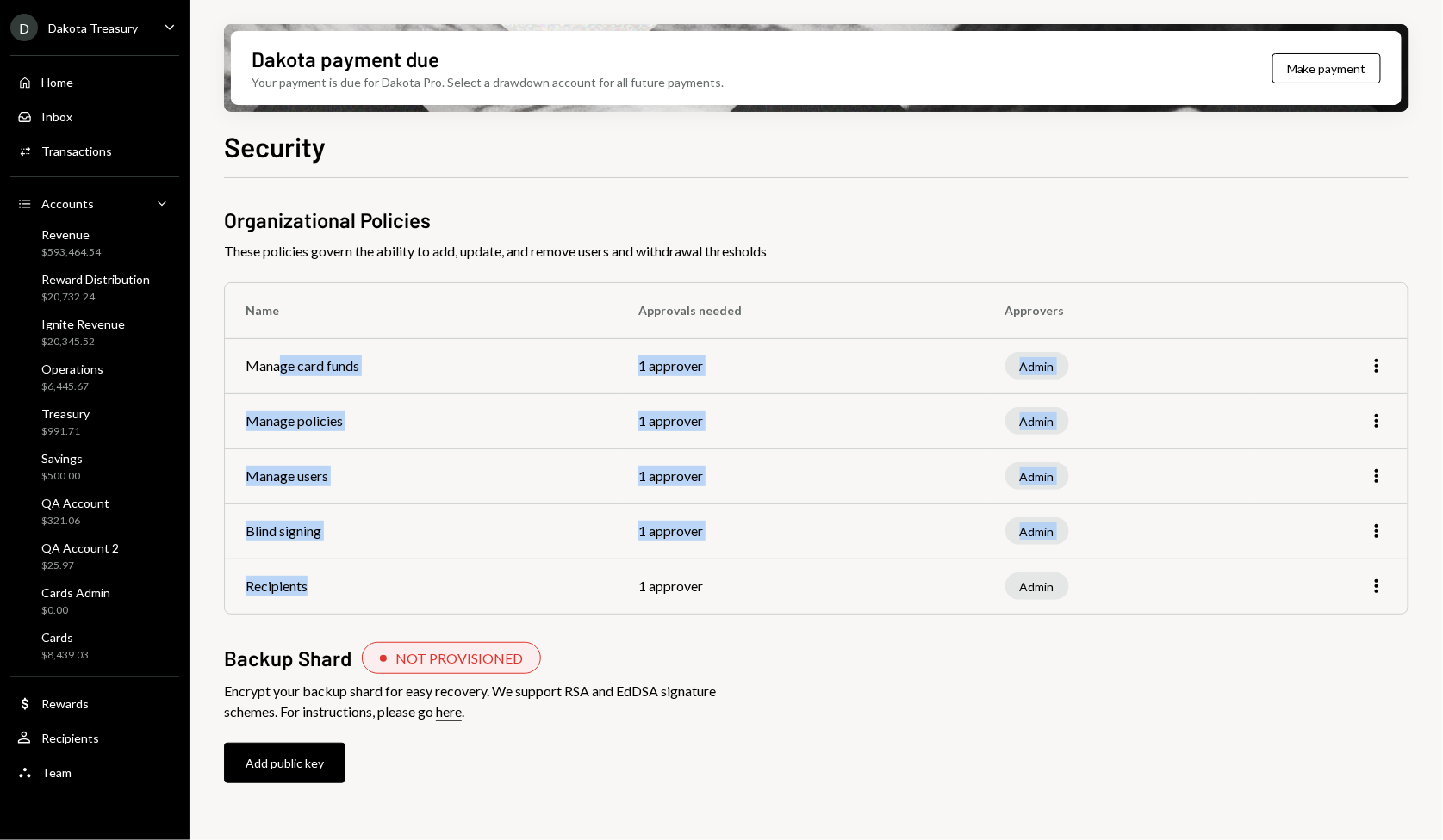
drag, startPoint x: 276, startPoint y: 359, endPoint x: 341, endPoint y: 584, distance: 234.2
click at [341, 584] on tbody "Manage card funds 1 approver Admin More Manage policies 1 approver Admin More M…" at bounding box center [816, 476] width 1183 height 276
click at [347, 584] on td "Recipients" at bounding box center [421, 585] width 393 height 55
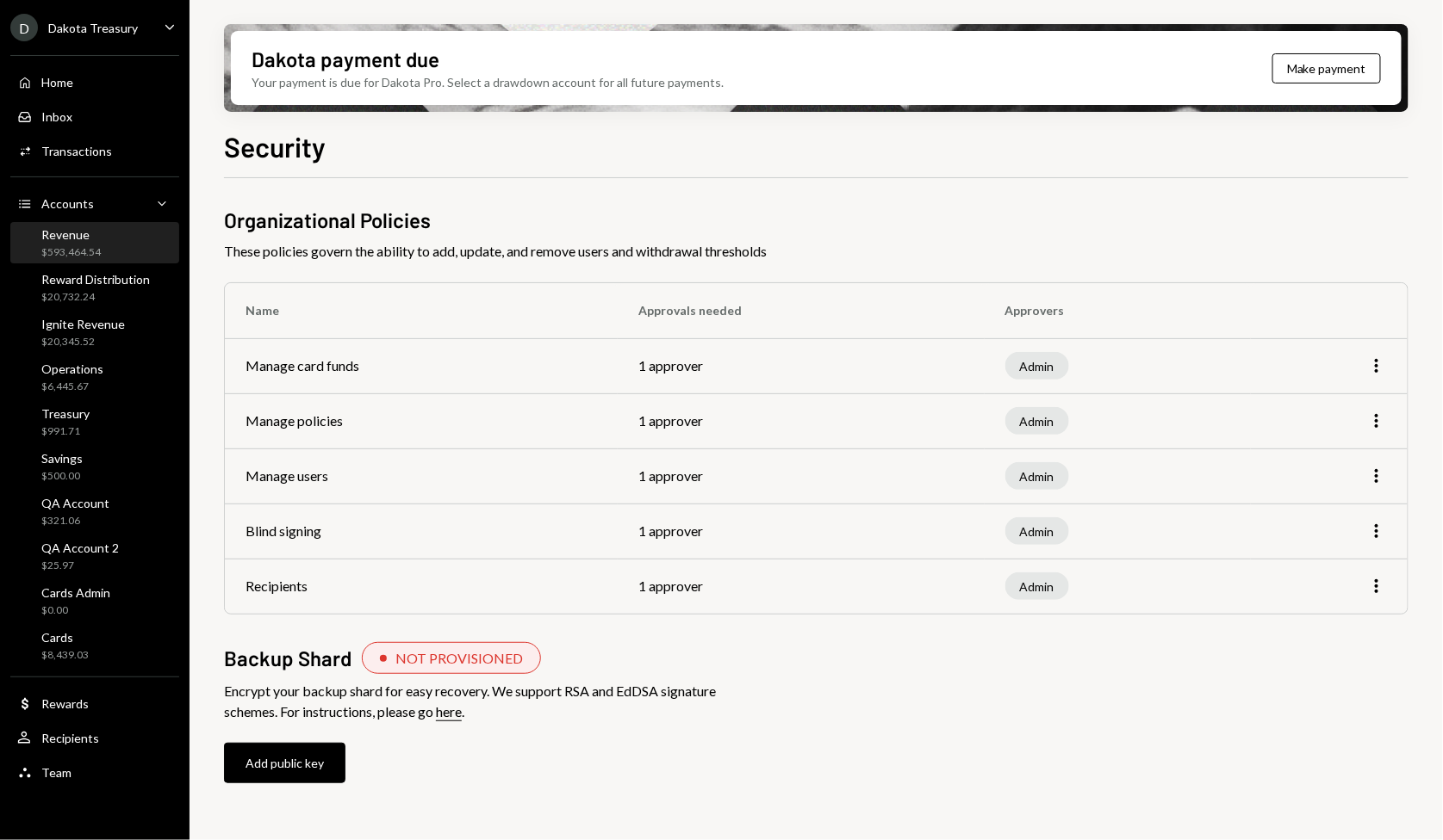
click at [97, 242] on div "Revenue $593,464.54" at bounding box center [70, 244] width 59 height 33
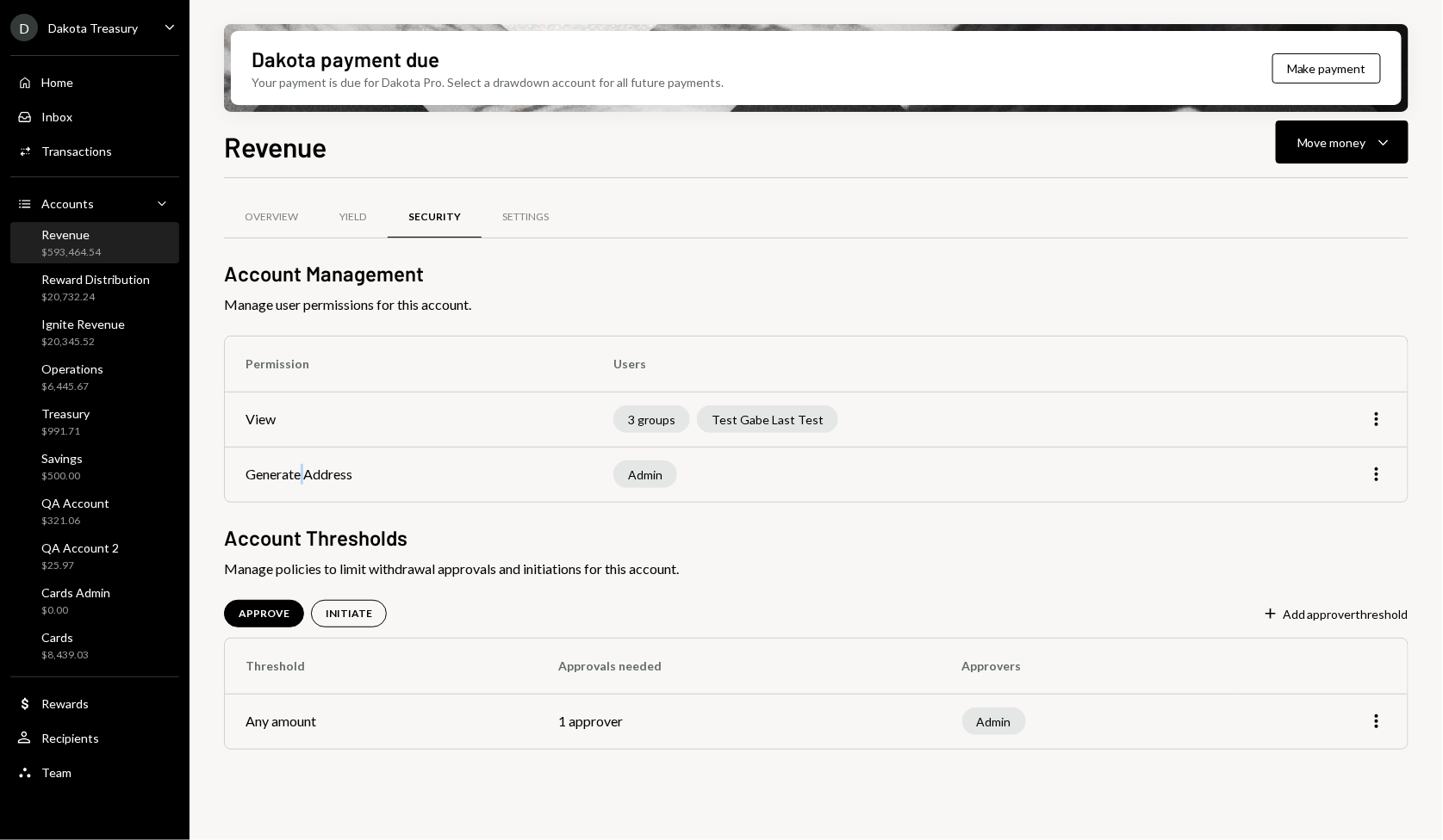
click at [303, 478] on td "Generate Address" at bounding box center [409, 473] width 368 height 55
click at [81, 762] on div "Team Team" at bounding box center [94, 772] width 155 height 29
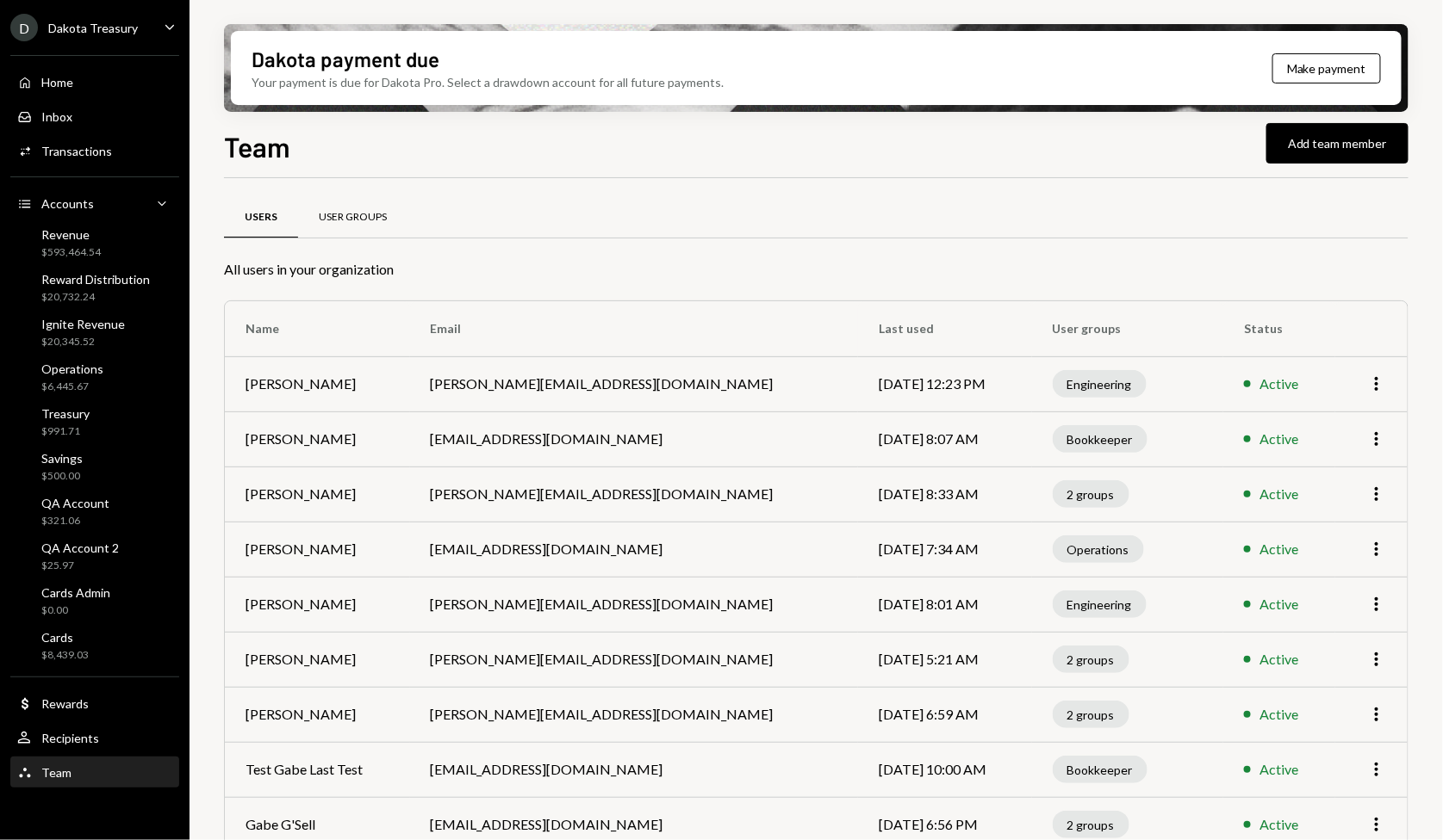
click at [341, 215] on div "User Groups" at bounding box center [353, 217] width 68 height 15
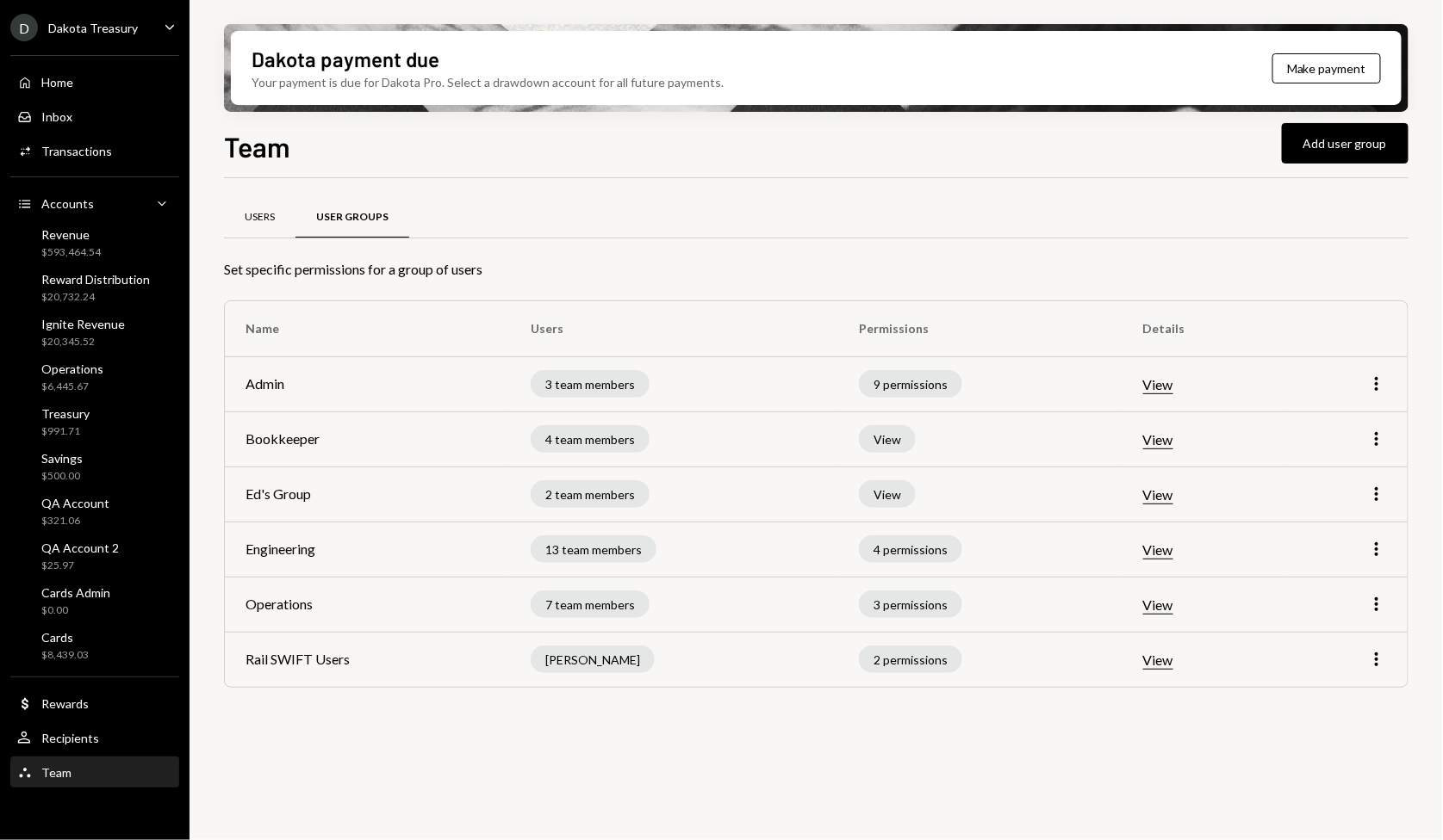
click at [277, 223] on div "Users" at bounding box center [260, 217] width 72 height 41
